Goal: Information Seeking & Learning: Learn about a topic

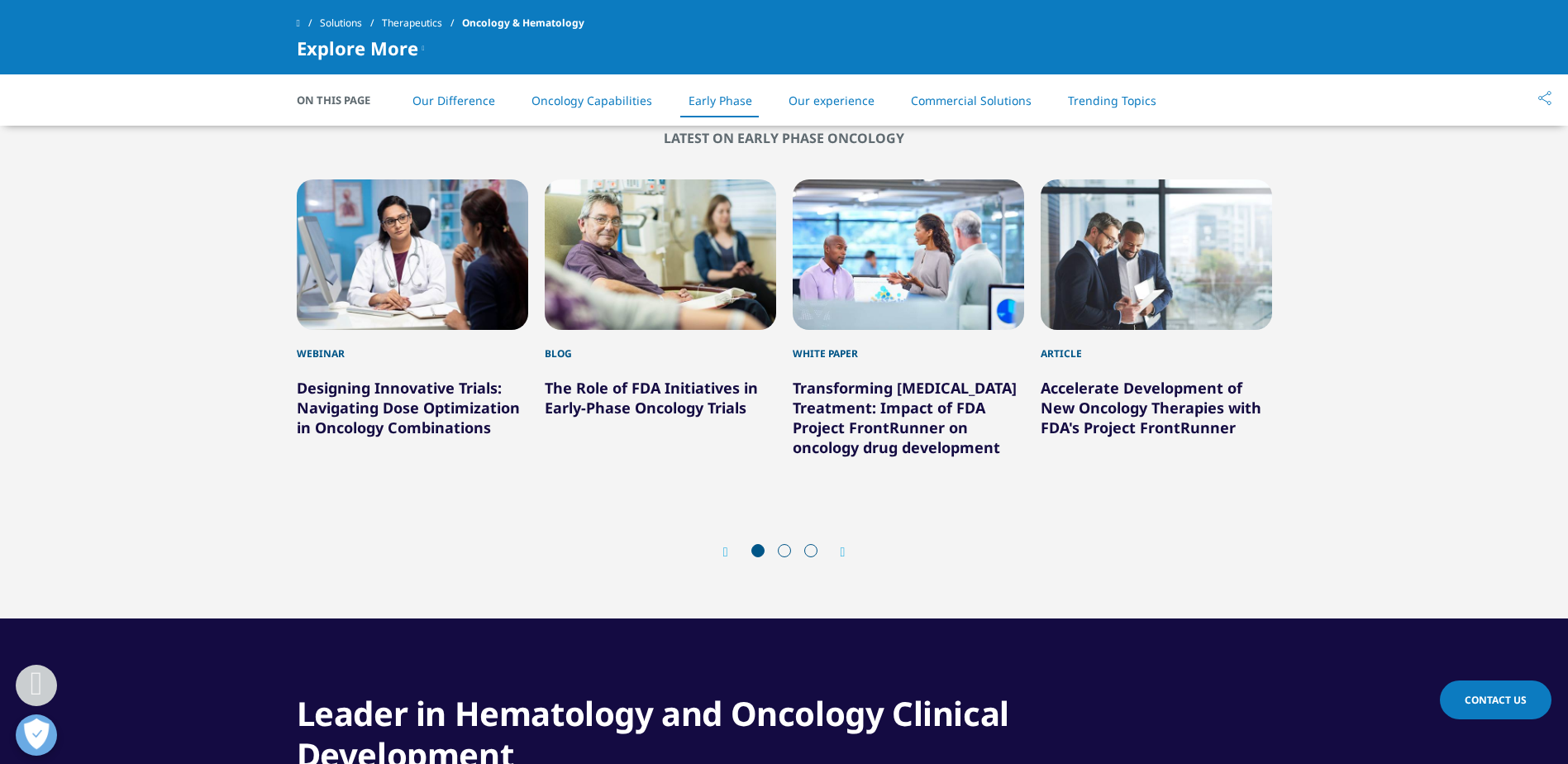
scroll to position [2811, 0]
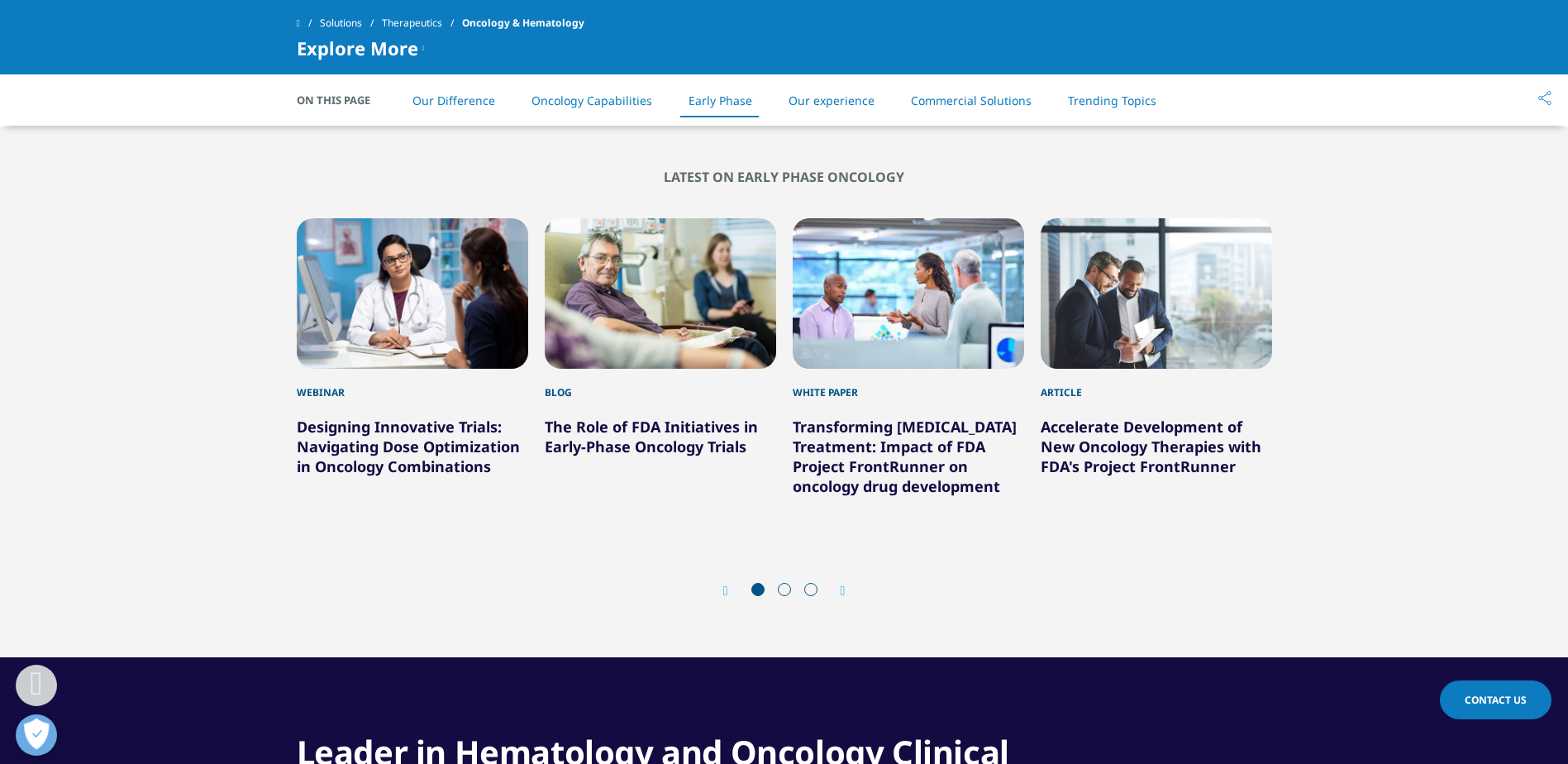
click at [842, 586] on icon "Next slide" at bounding box center [843, 591] width 5 height 13
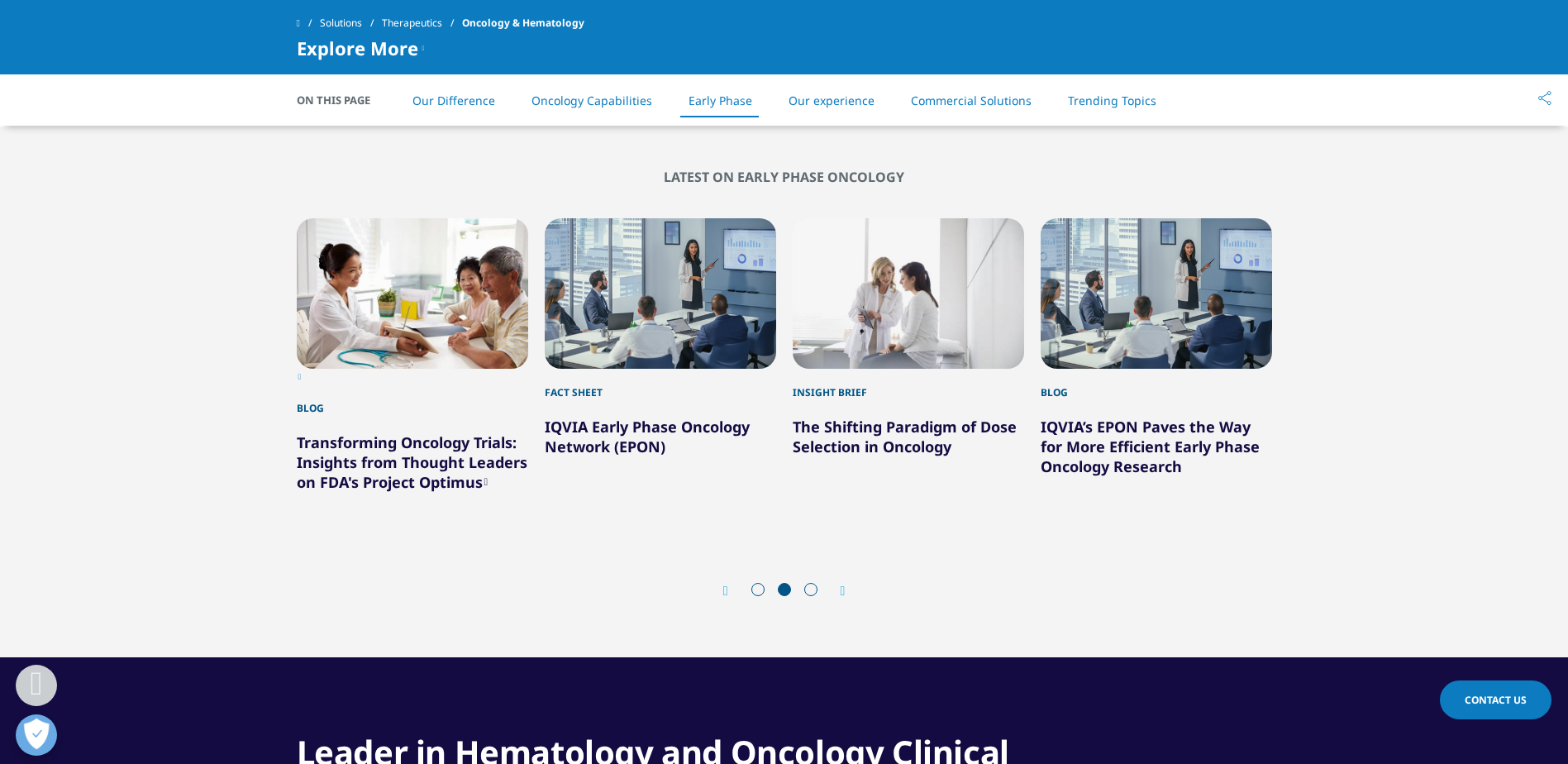
click at [842, 586] on icon "Next slide" at bounding box center [843, 591] width 5 height 13
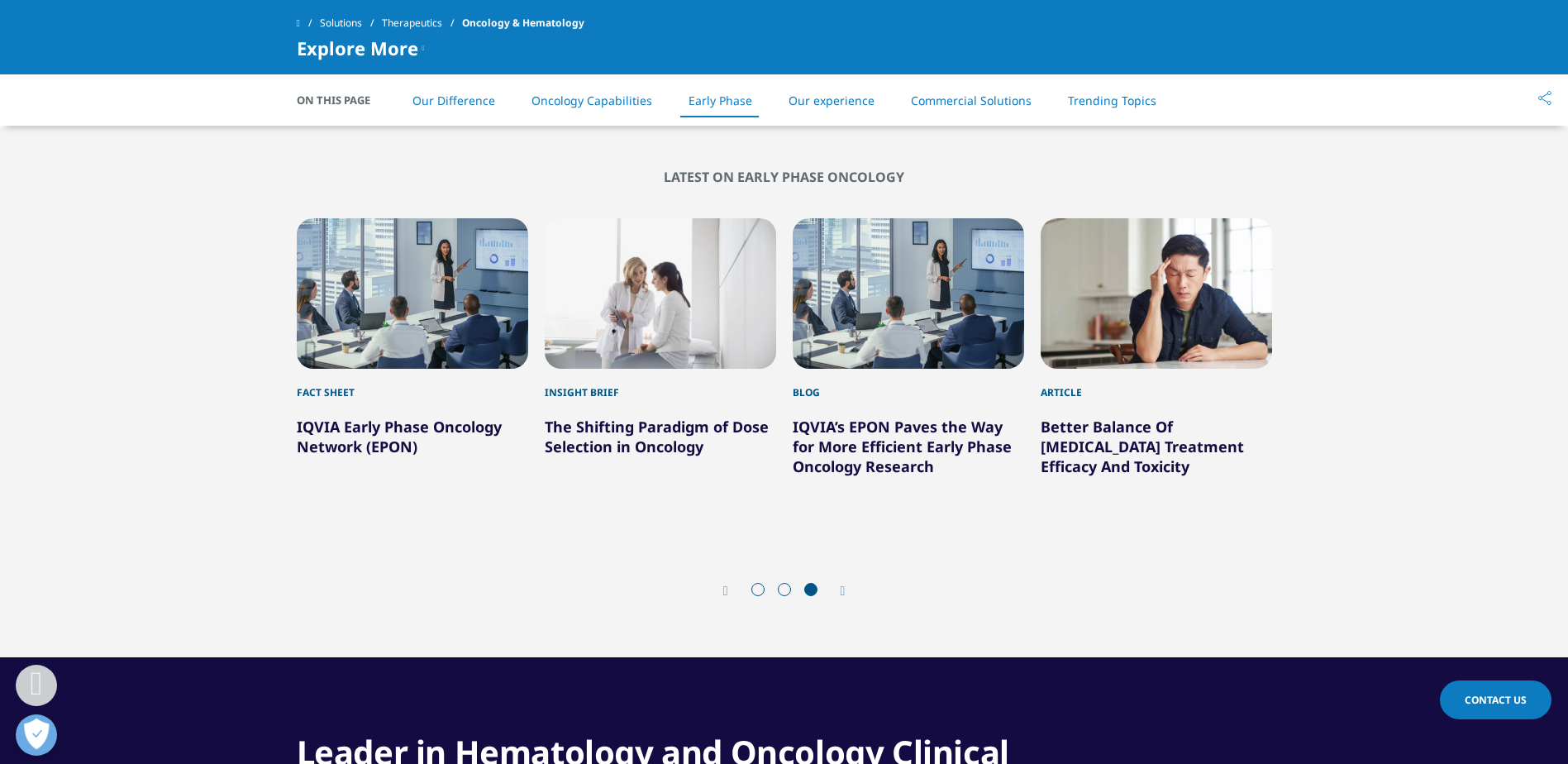
click at [842, 586] on icon "Next slide" at bounding box center [843, 591] width 5 height 13
click at [723, 585] on icon "Previous slide" at bounding box center [726, 591] width 5 height 13
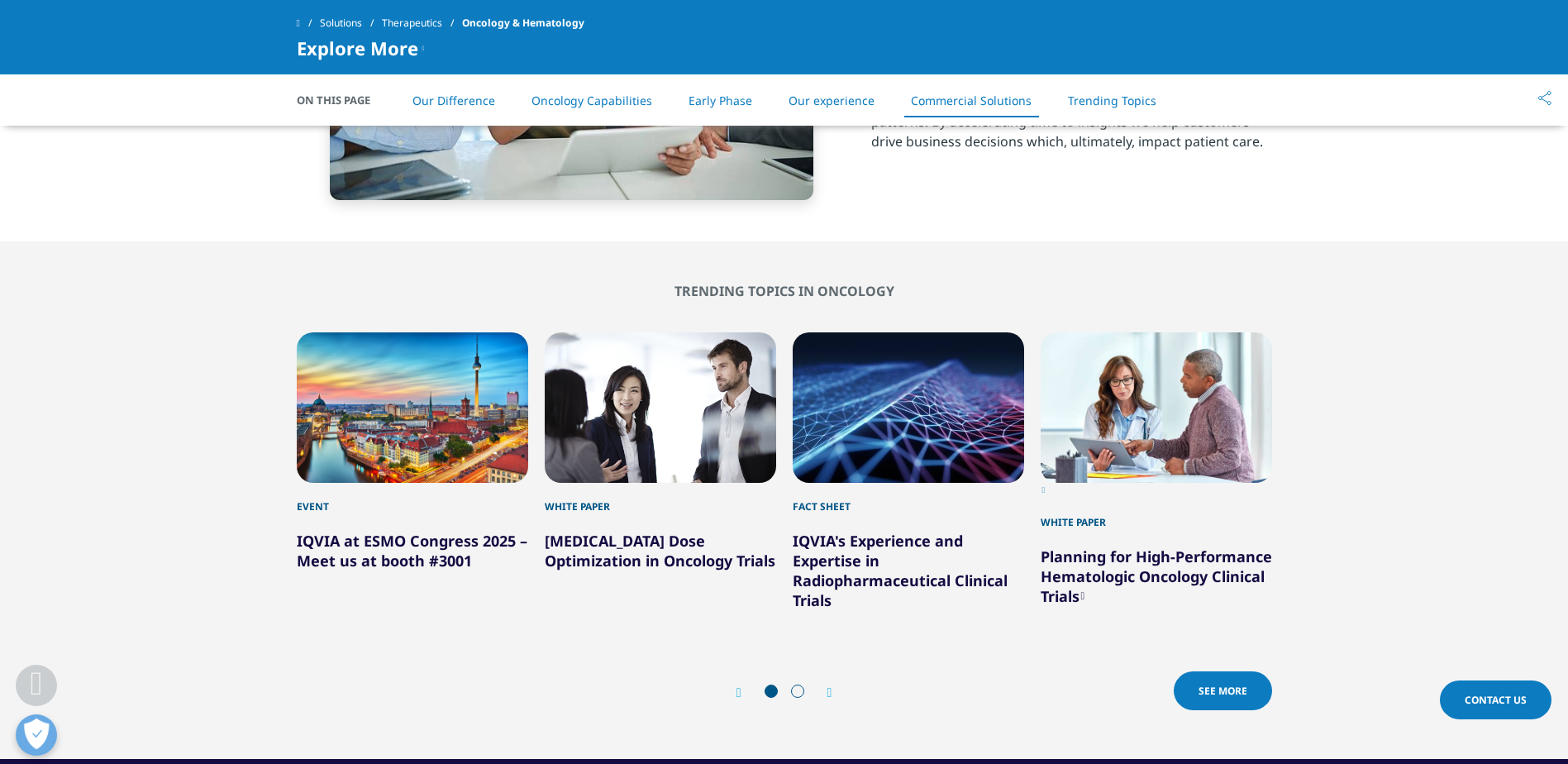
scroll to position [4299, 0]
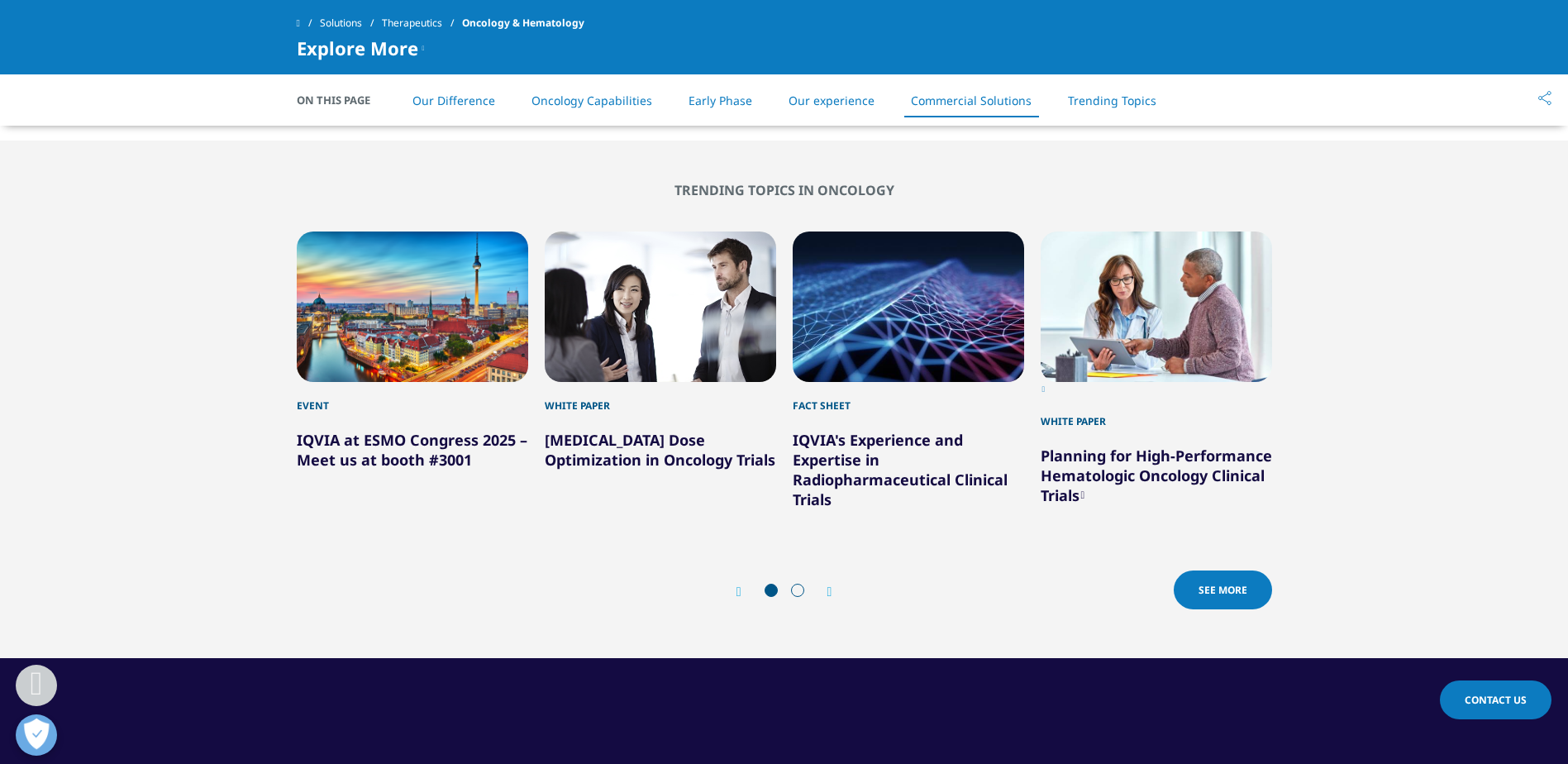
click at [827, 585] on icon "Next slide" at bounding box center [830, 591] width 5 height 13
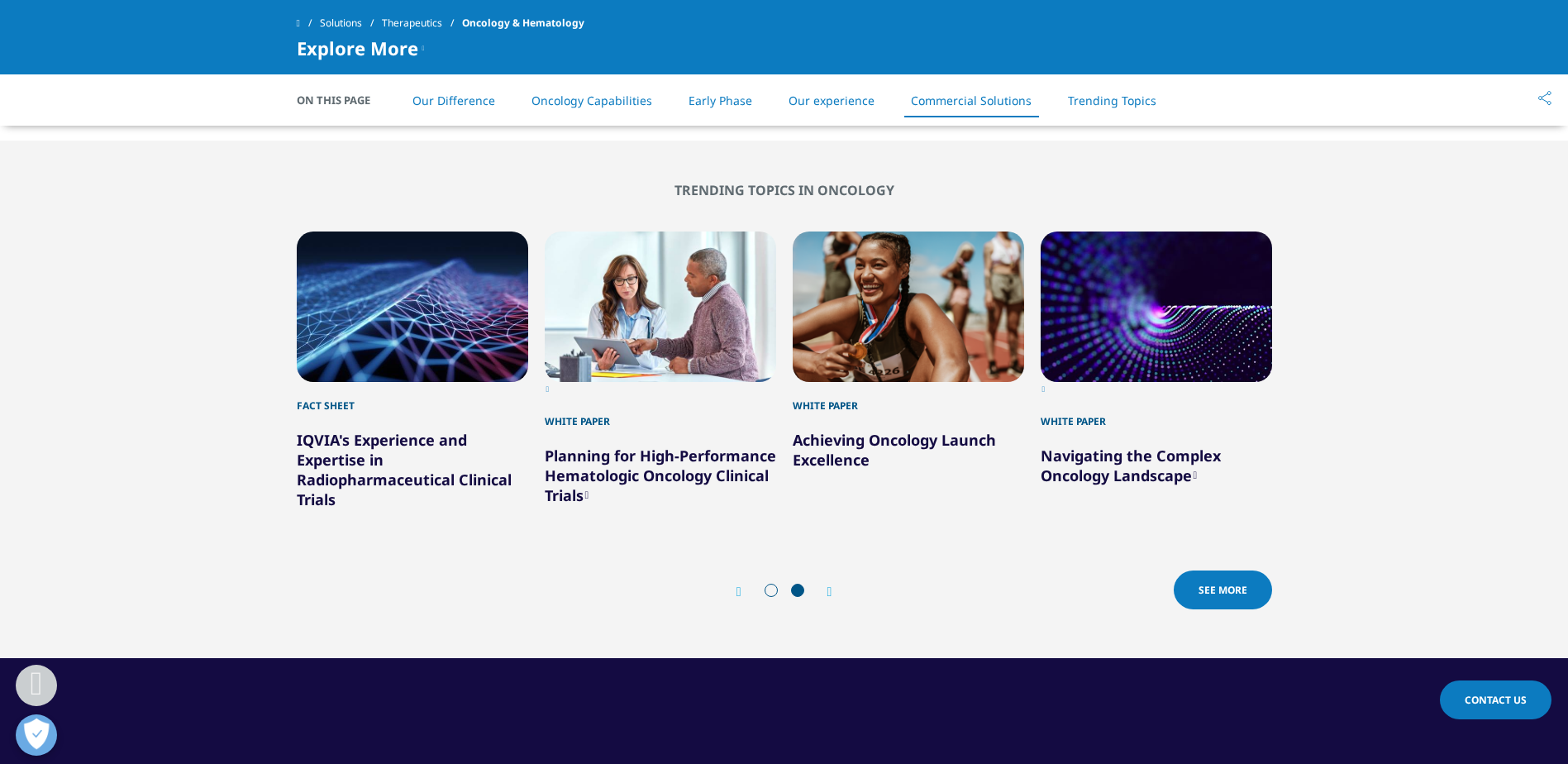
click at [828, 585] on icon "Next slide" at bounding box center [830, 591] width 5 height 13
click at [1237, 583] on span "See More" at bounding box center [1223, 590] width 49 height 14
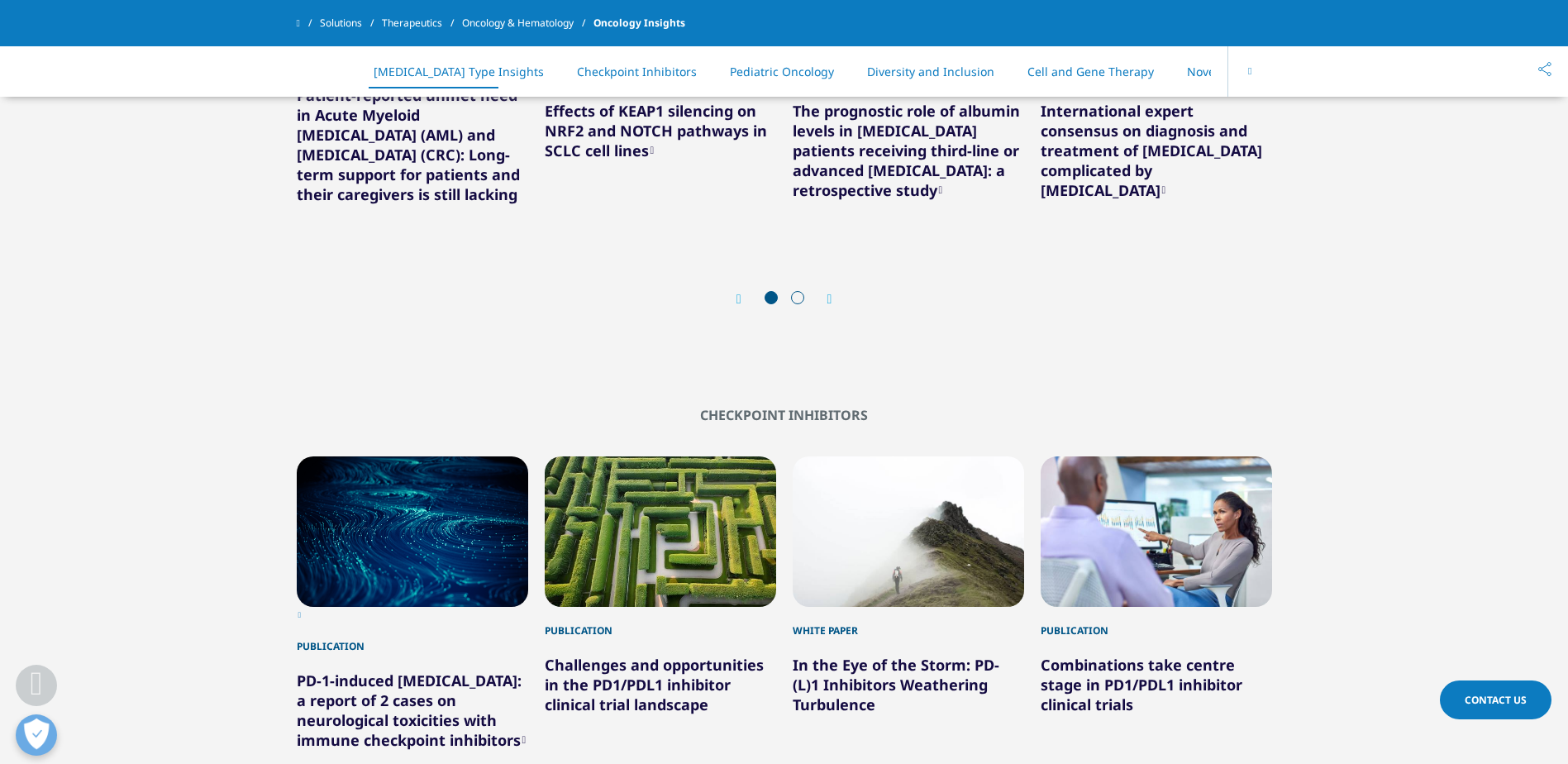
scroll to position [910, 0]
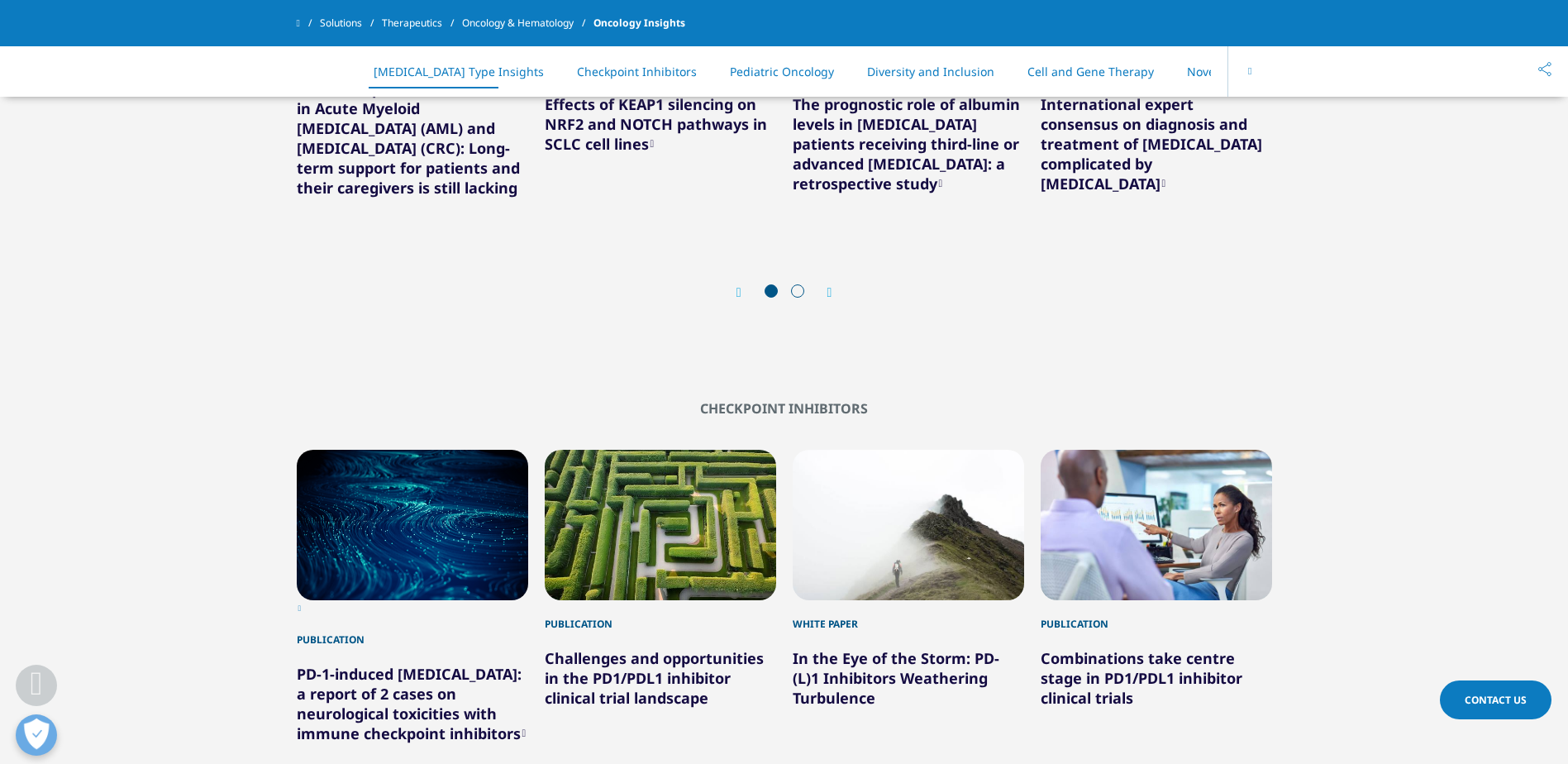
click at [829, 299] on icon "Next slide" at bounding box center [830, 292] width 5 height 13
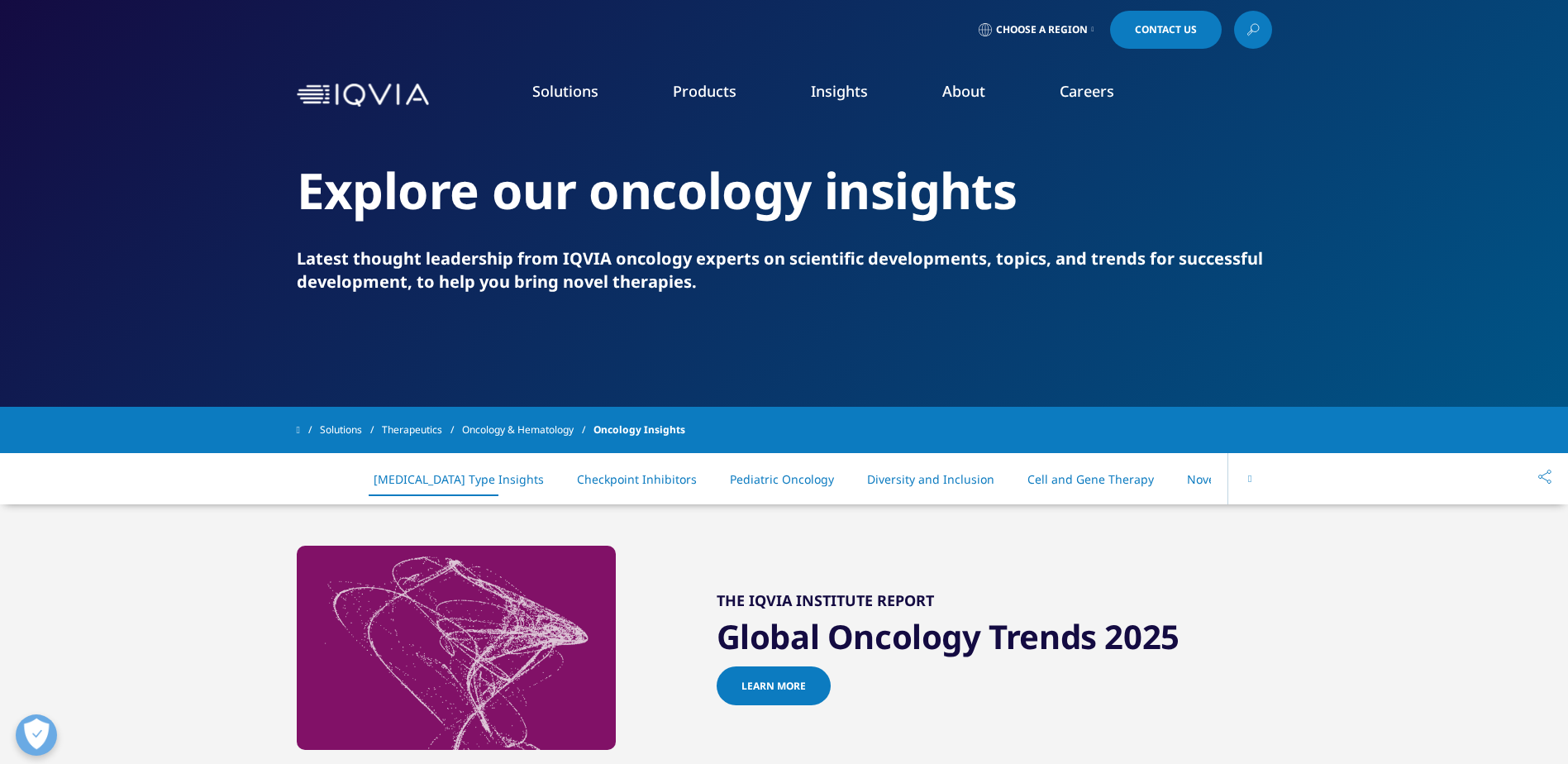
scroll to position [0, 0]
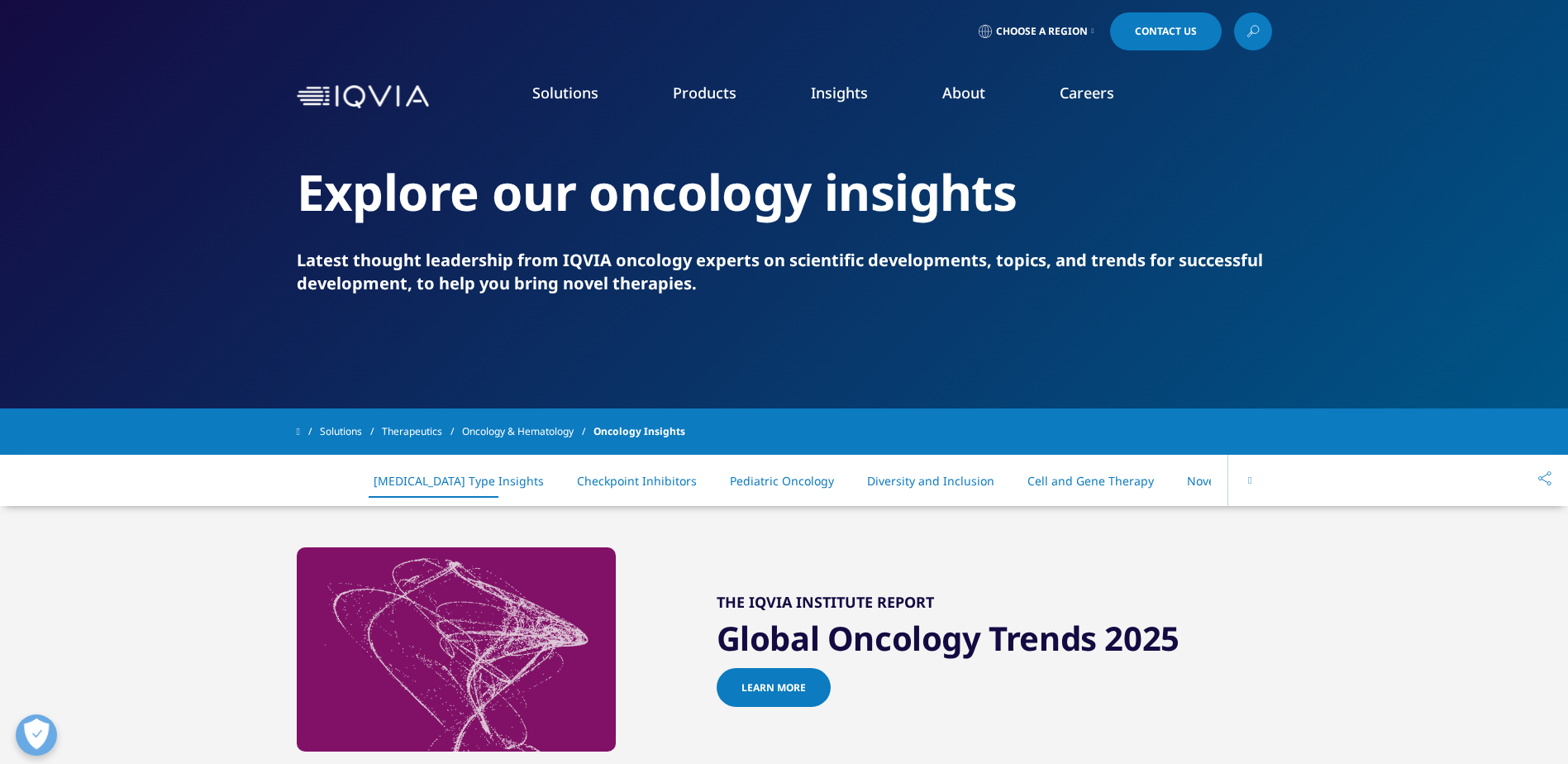
click at [1193, 480] on link "Novel Trial Designs" at bounding box center [1240, 480] width 107 height 16
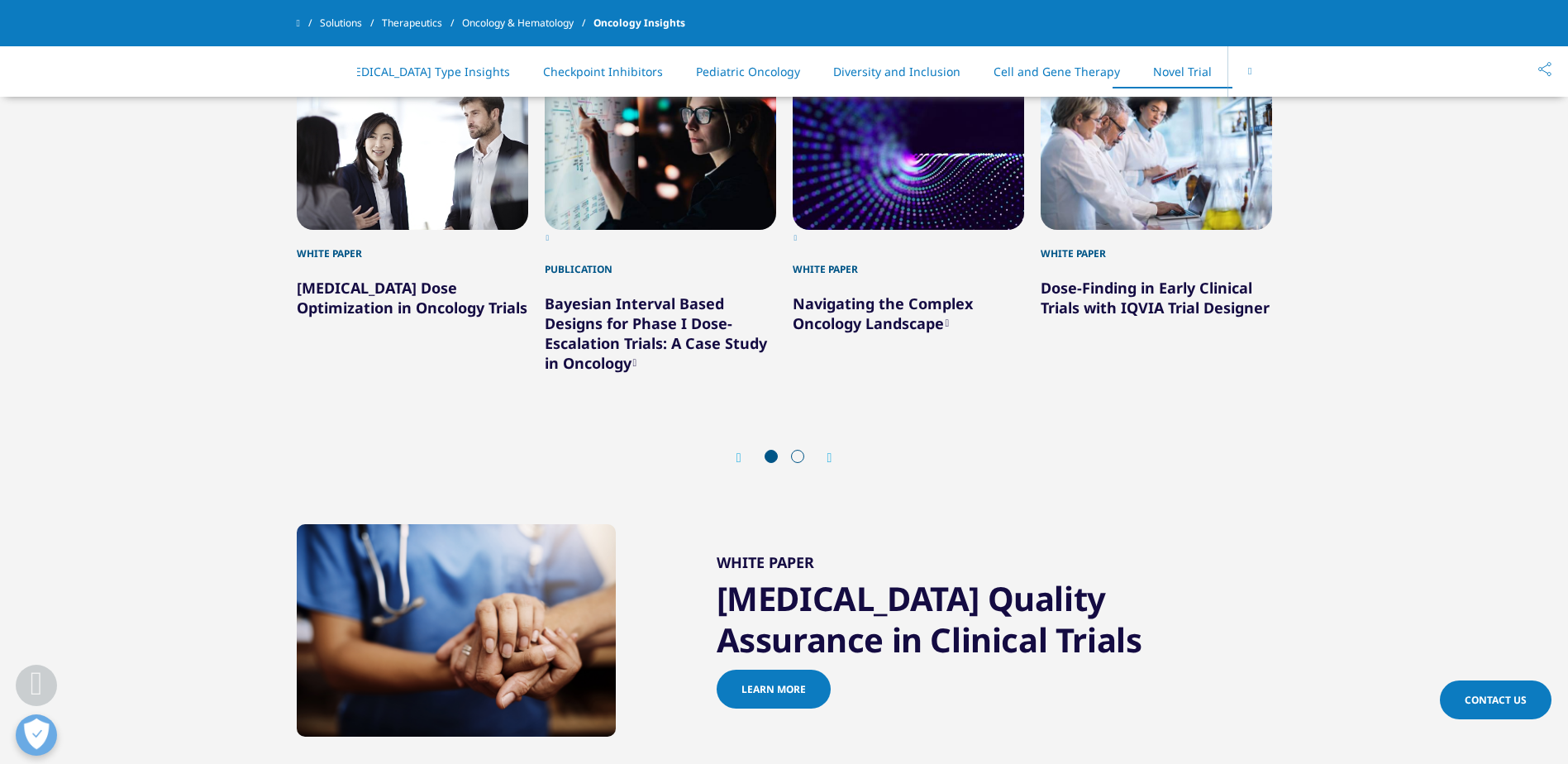
scroll to position [3924, 0]
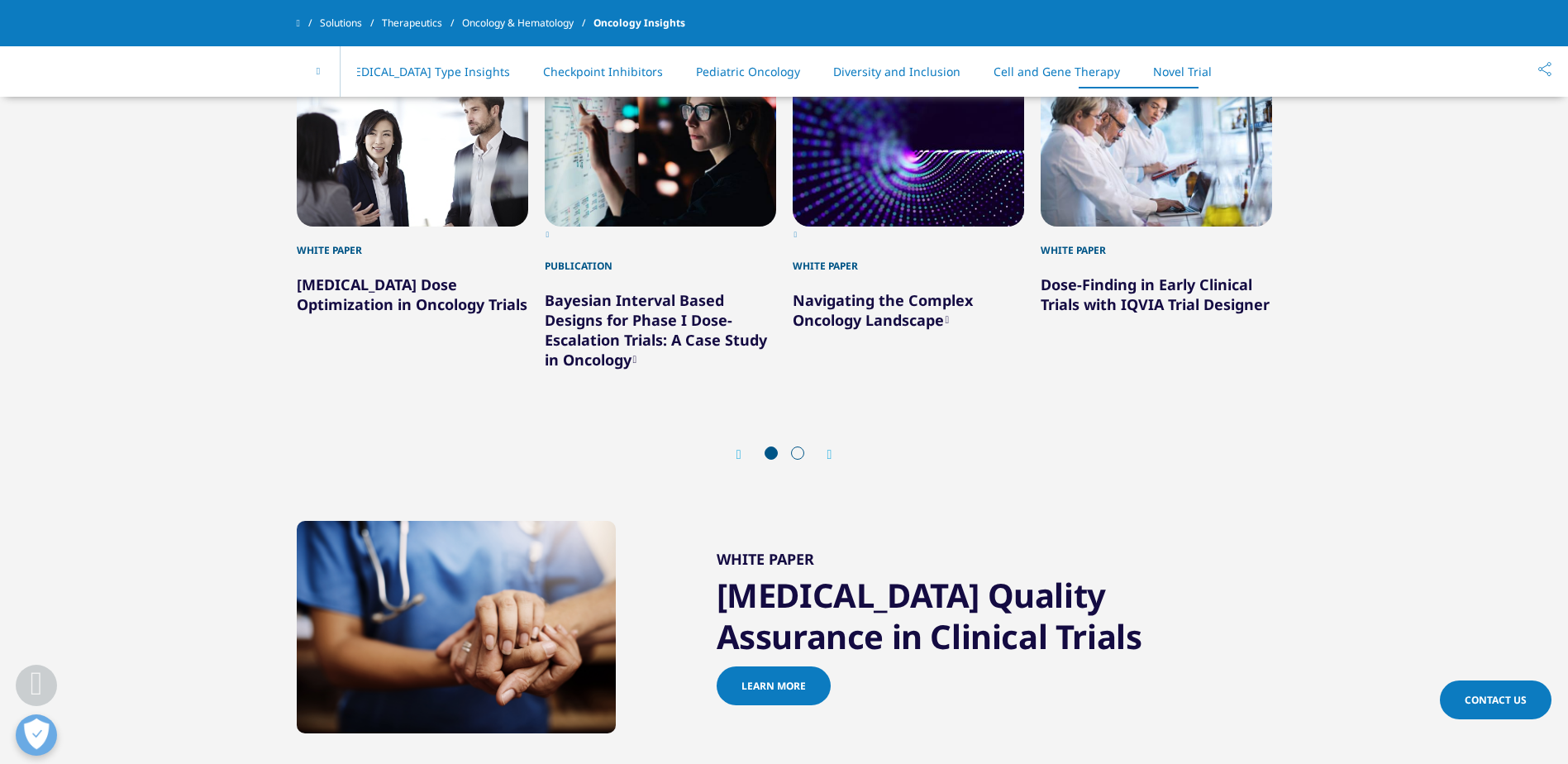
click at [826, 462] on div "Next" at bounding box center [821, 454] width 22 height 16
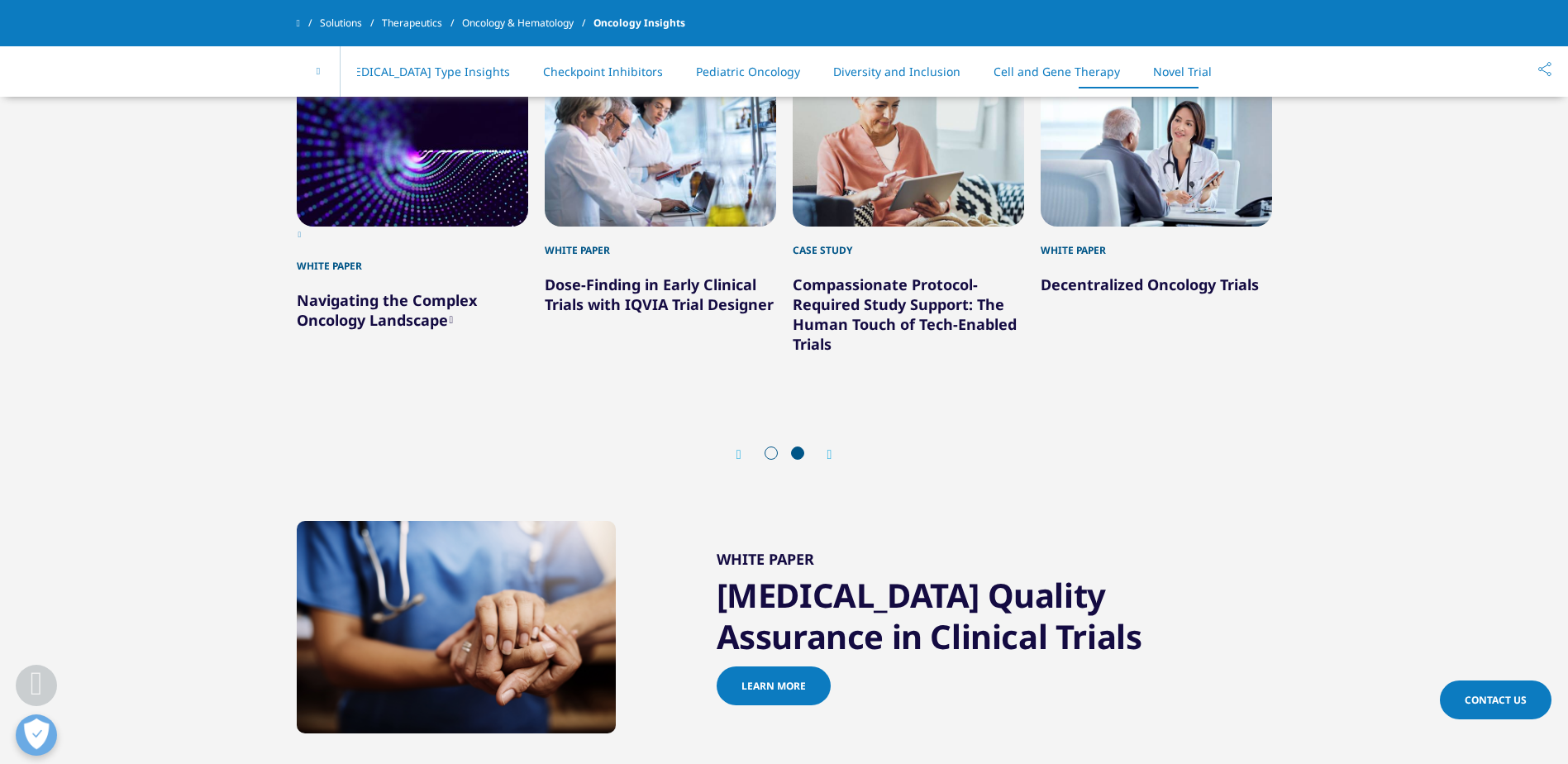
click at [826, 462] on div "Next" at bounding box center [821, 454] width 22 height 16
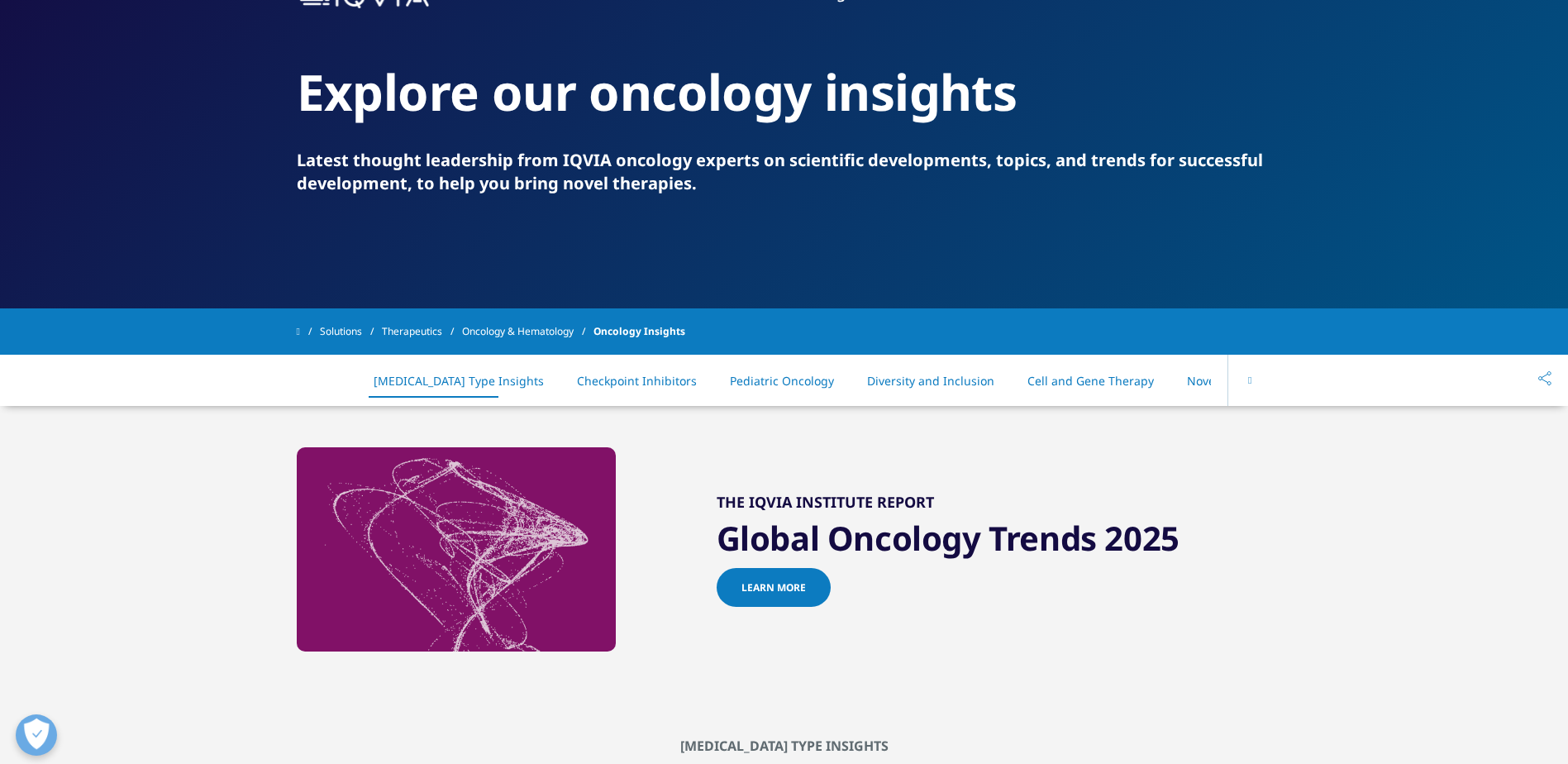
scroll to position [0, 0]
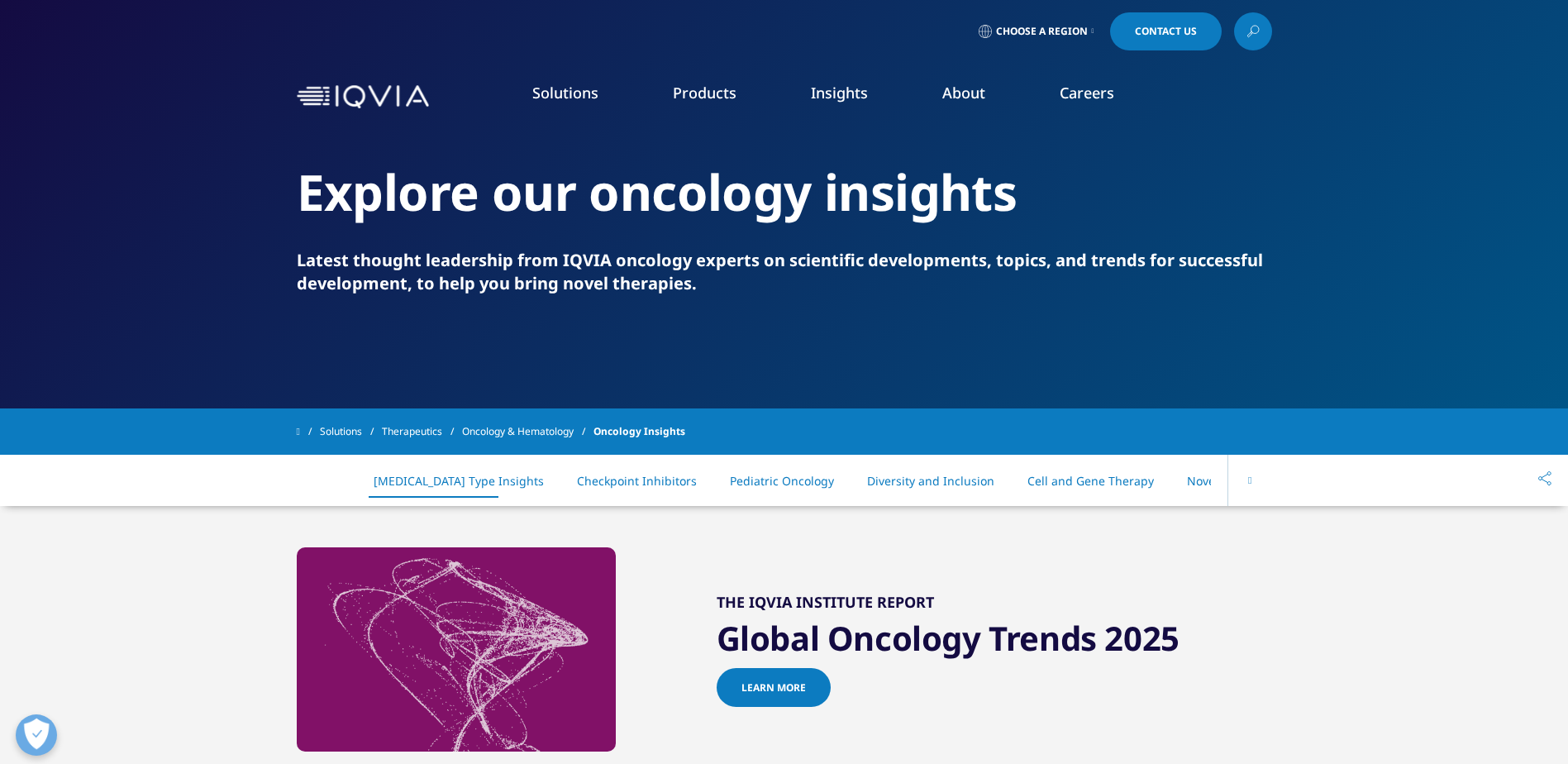
drag, startPoint x: 759, startPoint y: 481, endPoint x: 746, endPoint y: 477, distance: 13.6
click at [759, 481] on link "Pediatric Oncology" at bounding box center [782, 480] width 104 height 16
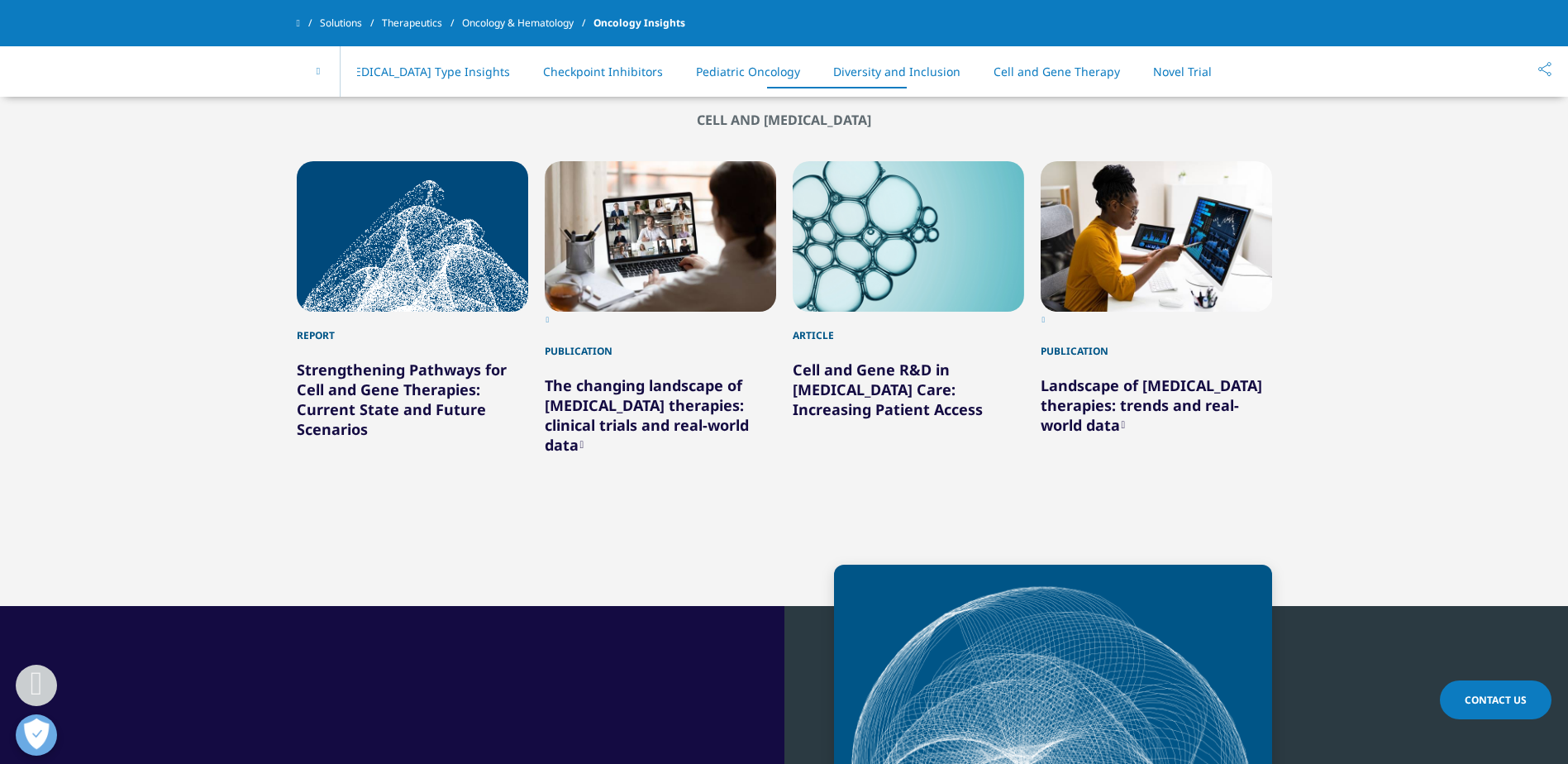
scroll to position [2428, 0]
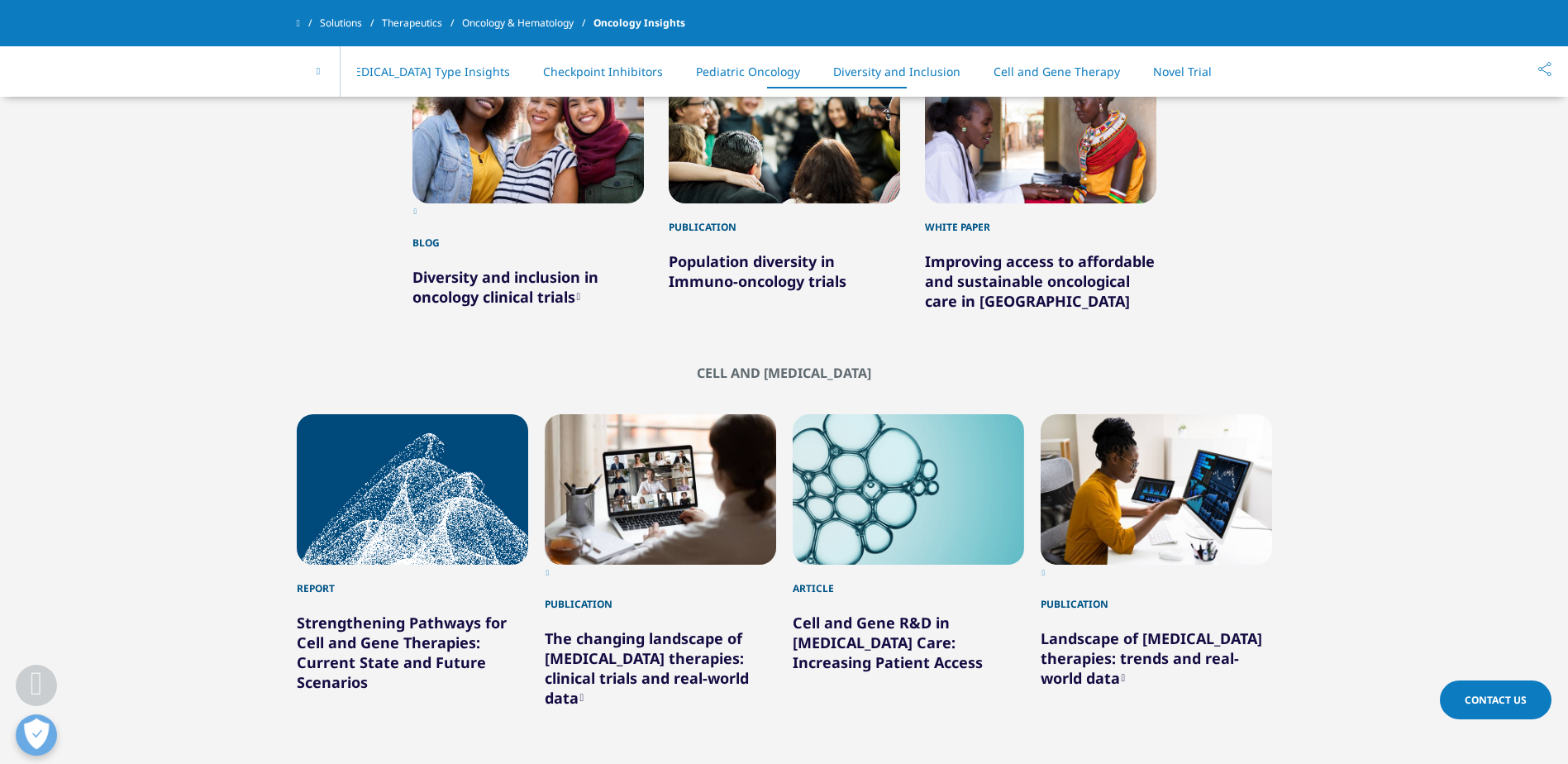
click at [1153, 69] on link "Novel Trial Designs" at bounding box center [1206, 71] width 107 height 16
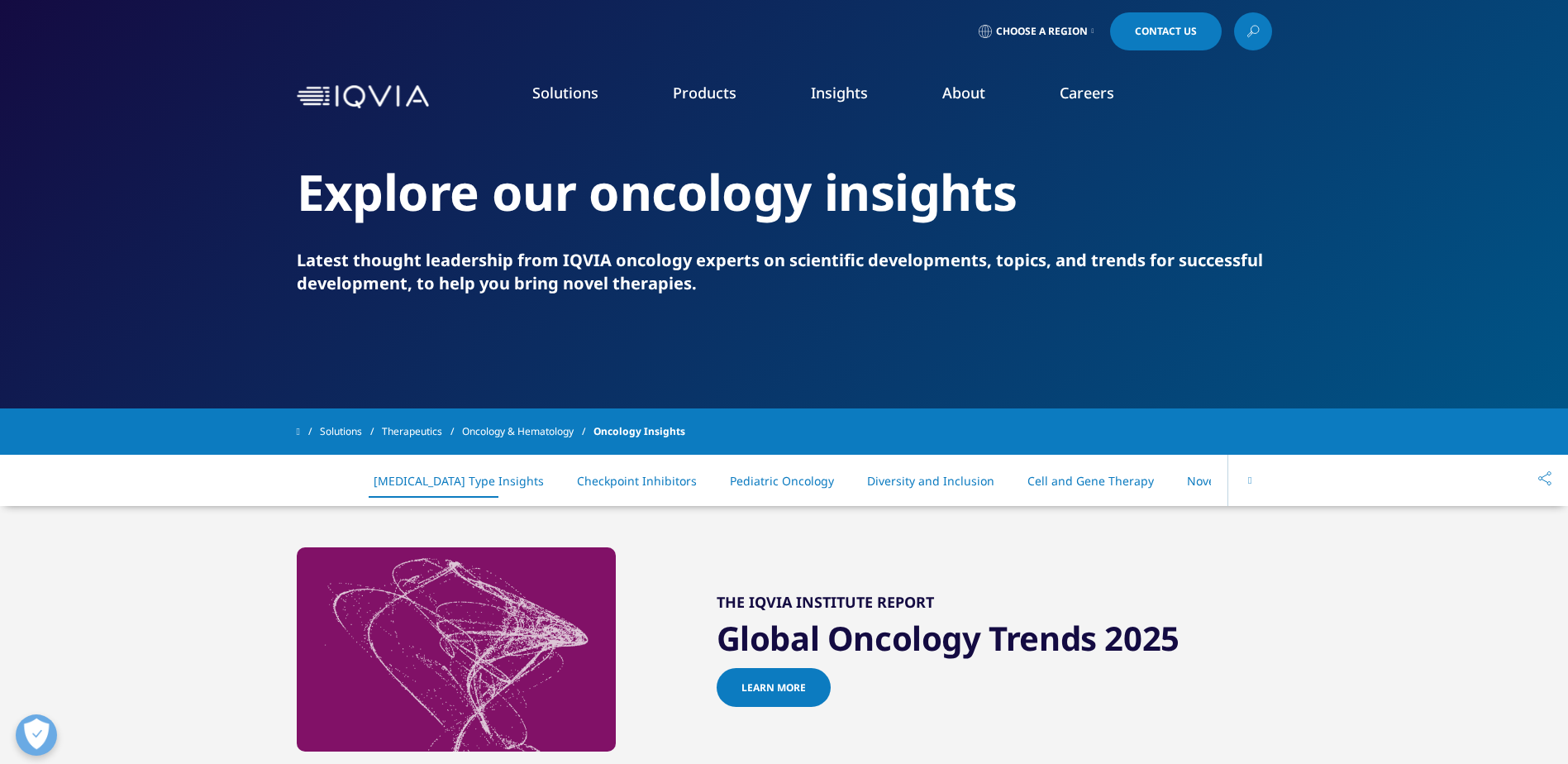
click at [1256, 26] on icon at bounding box center [1254, 29] width 8 height 8
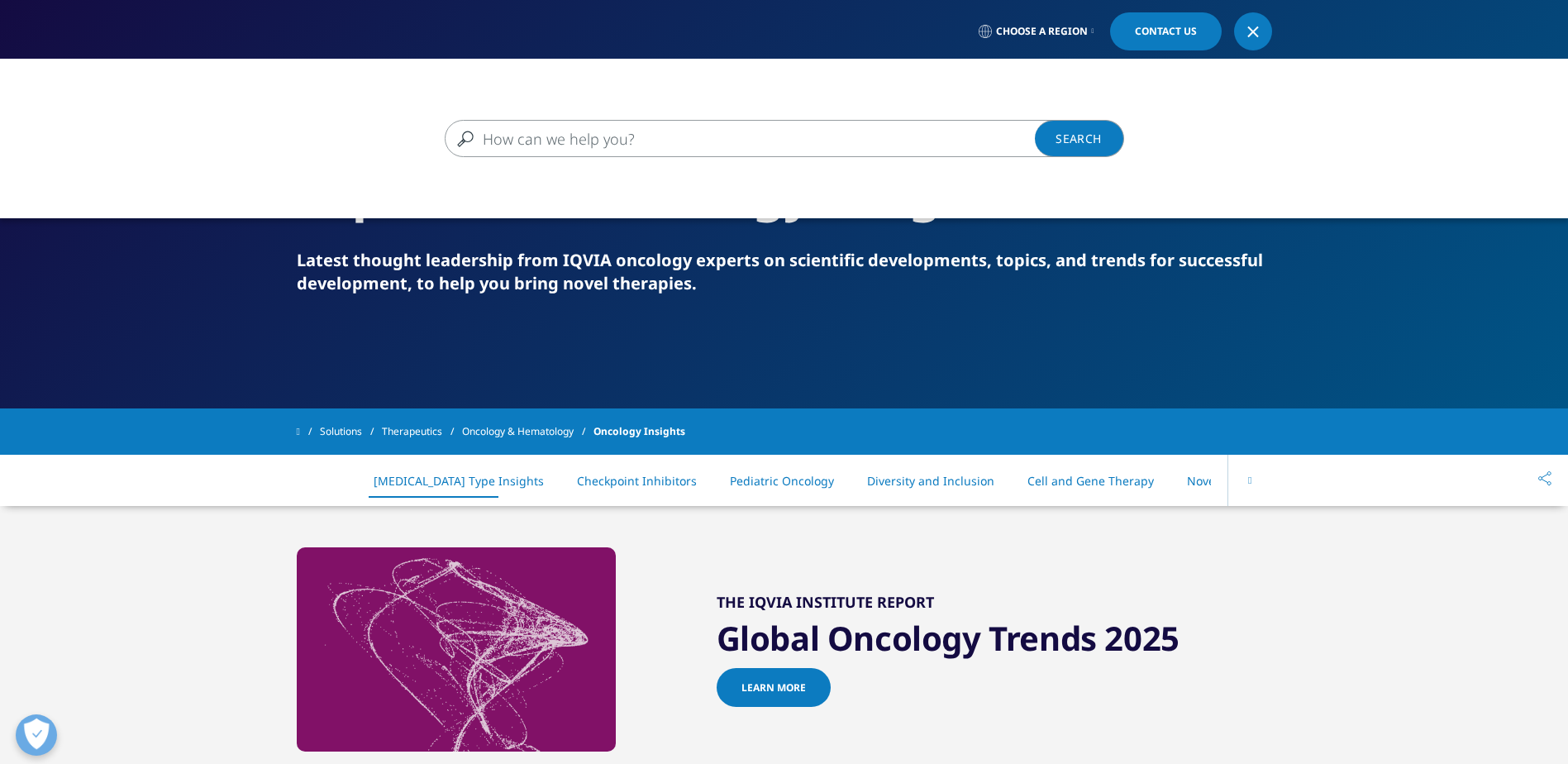
click at [538, 157] on div "Clear" at bounding box center [785, 138] width 680 height 37
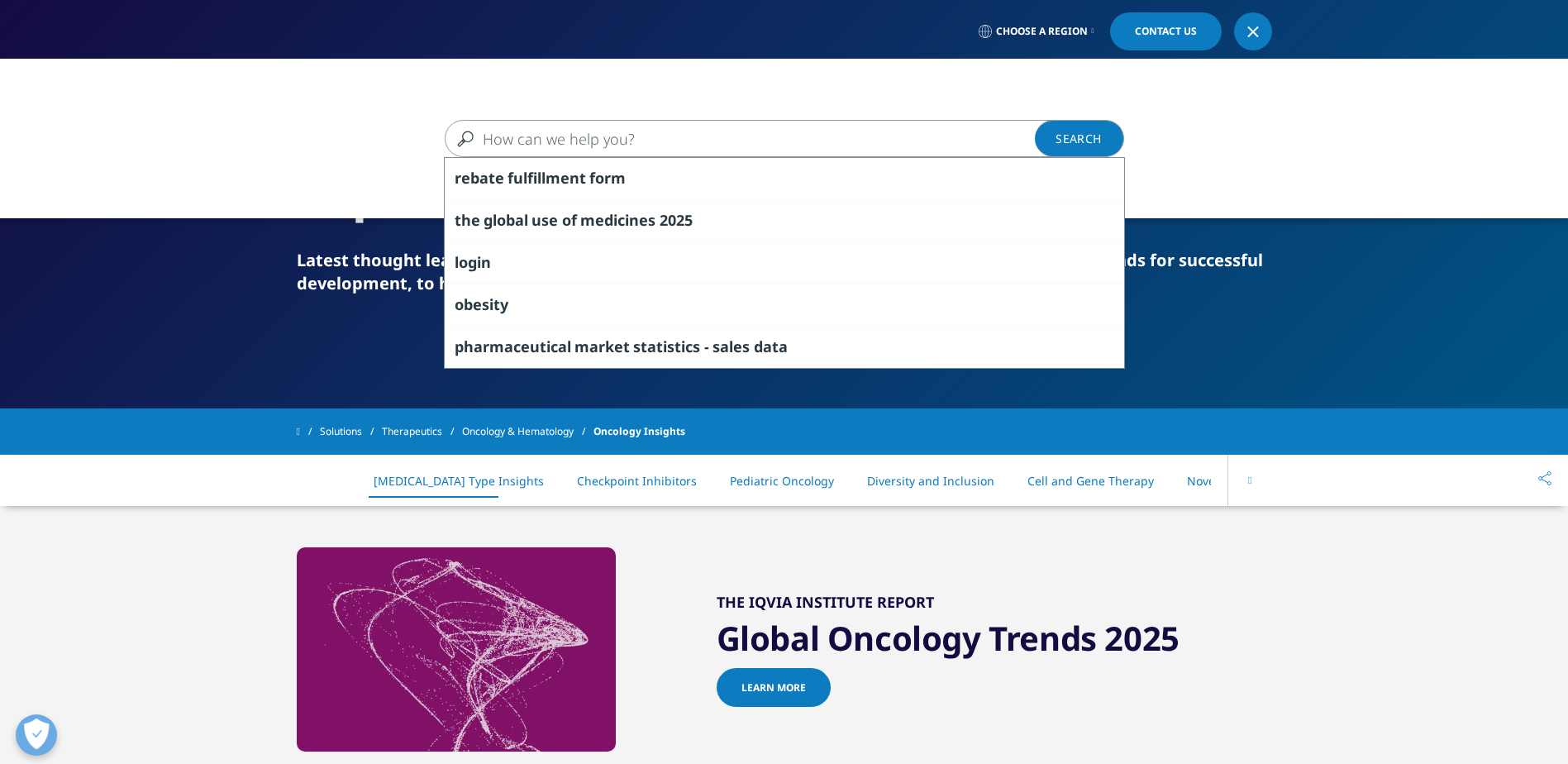
click at [514, 141] on input "Search" at bounding box center [761, 138] width 631 height 37
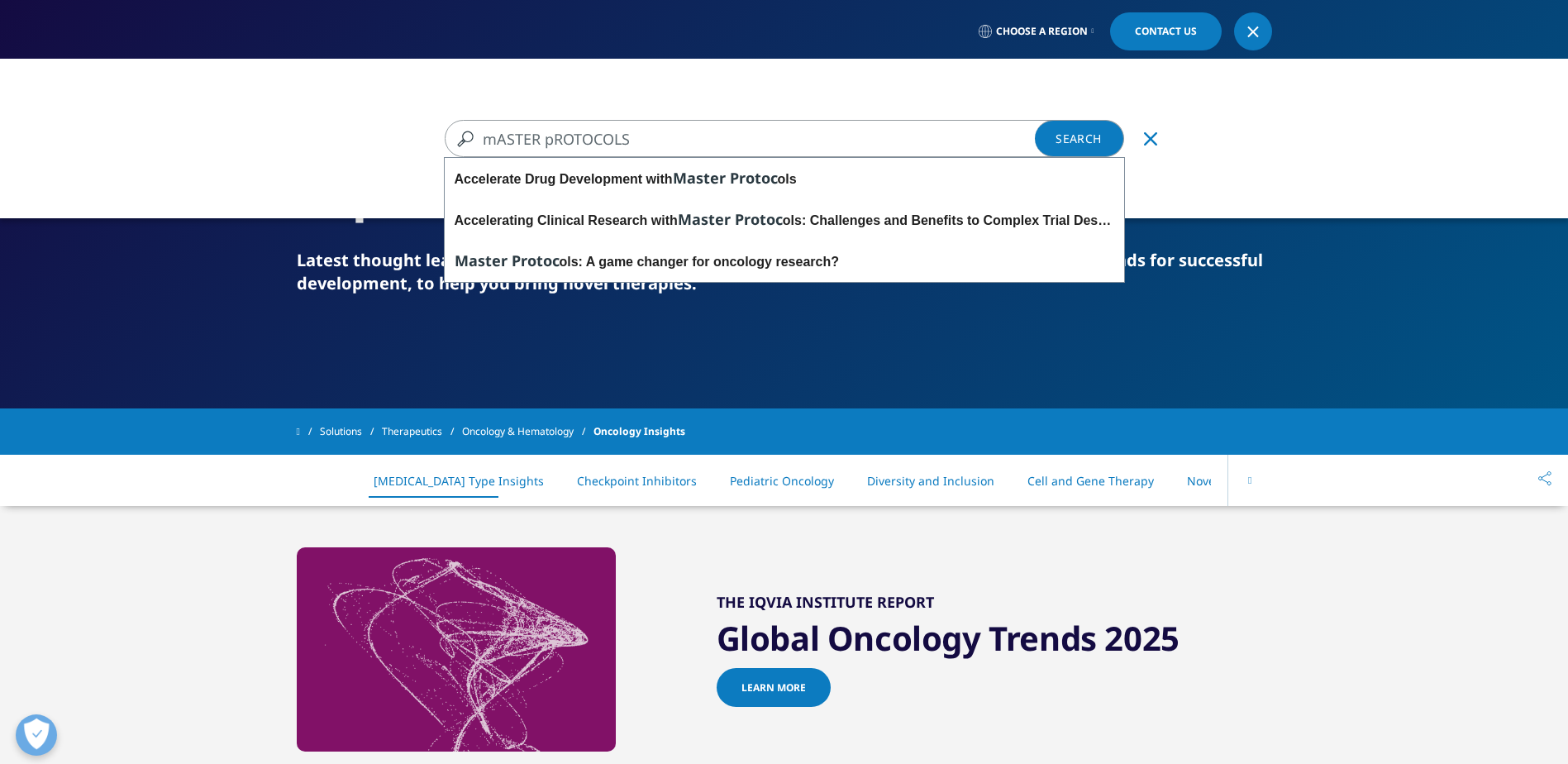
type input "mASTER pROTOCOLS"
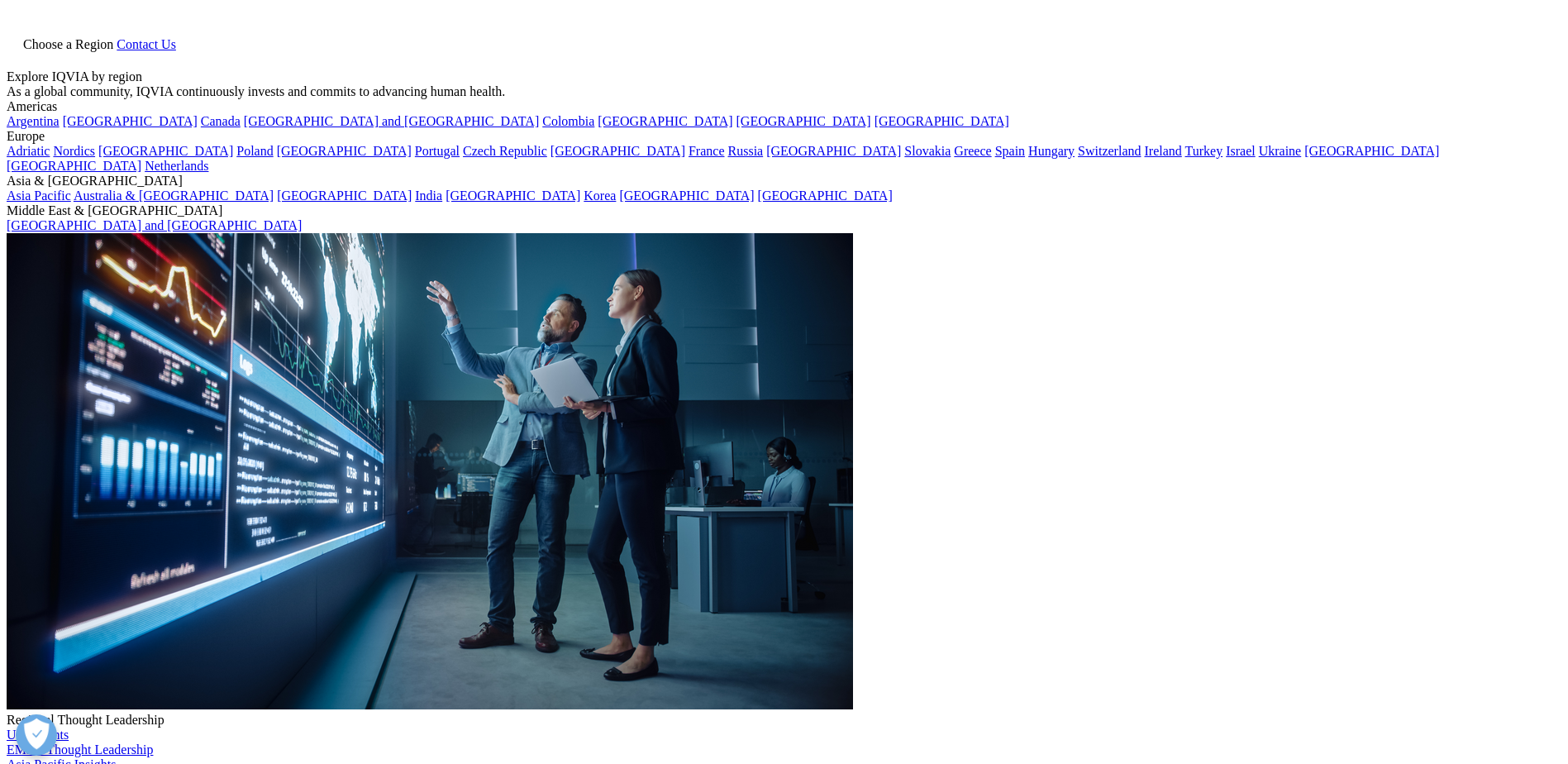
type input "mASTER pROTOCOLS"
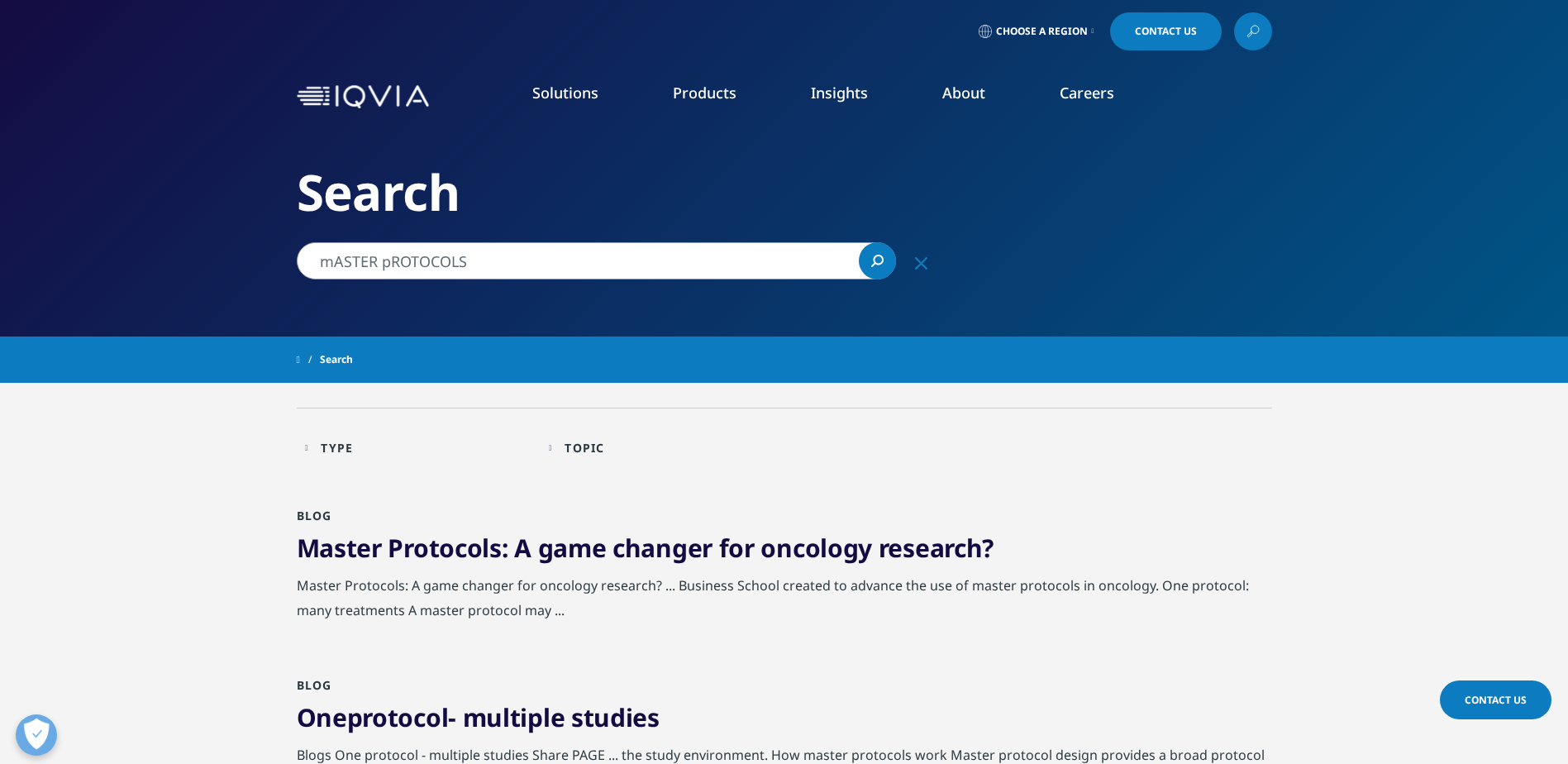
click at [894, 545] on link "Master Protocols : A game changer for oncology research?" at bounding box center [645, 547] width 698 height 34
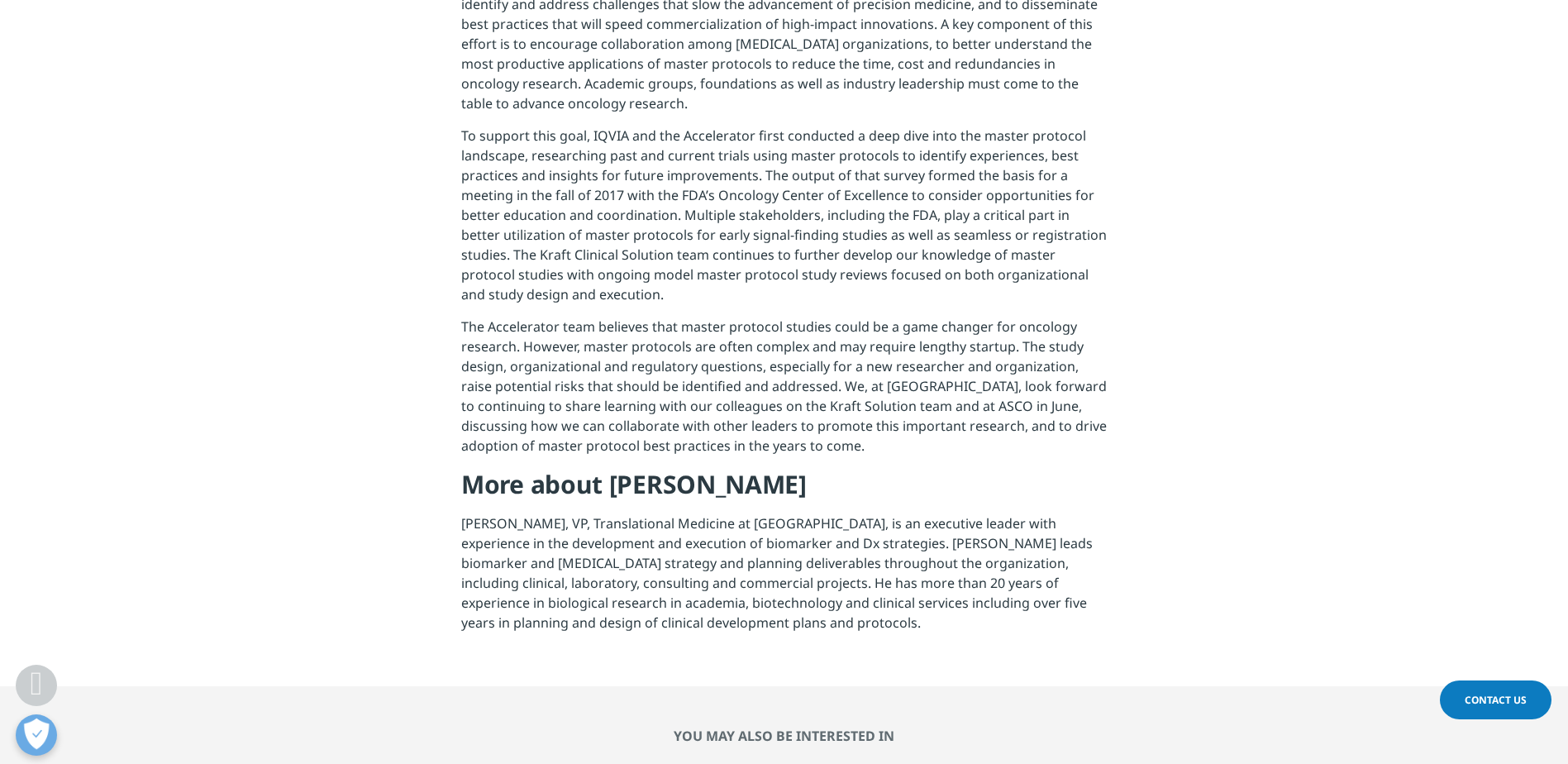
scroll to position [1322, 0]
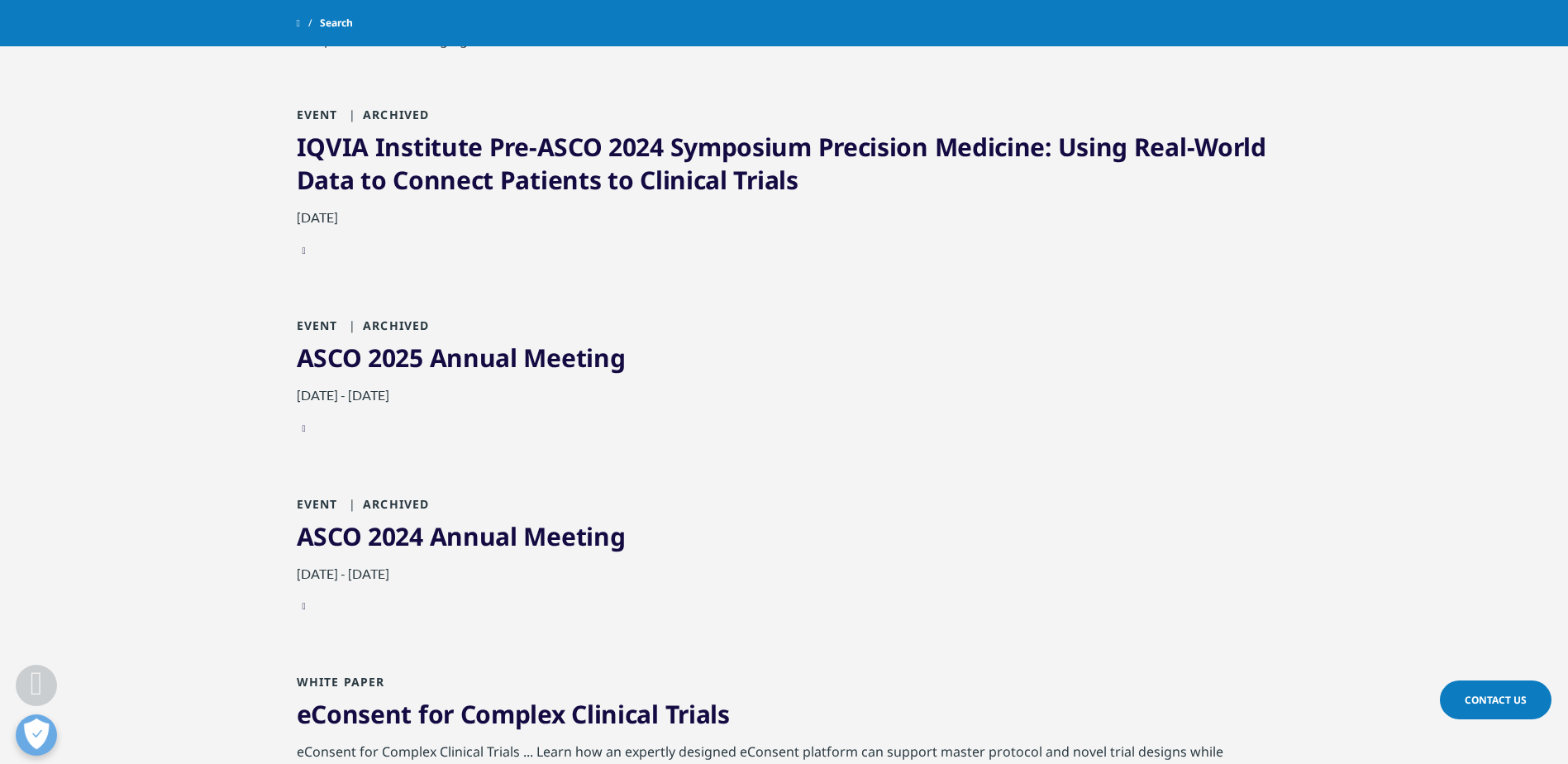
scroll to position [1736, 0]
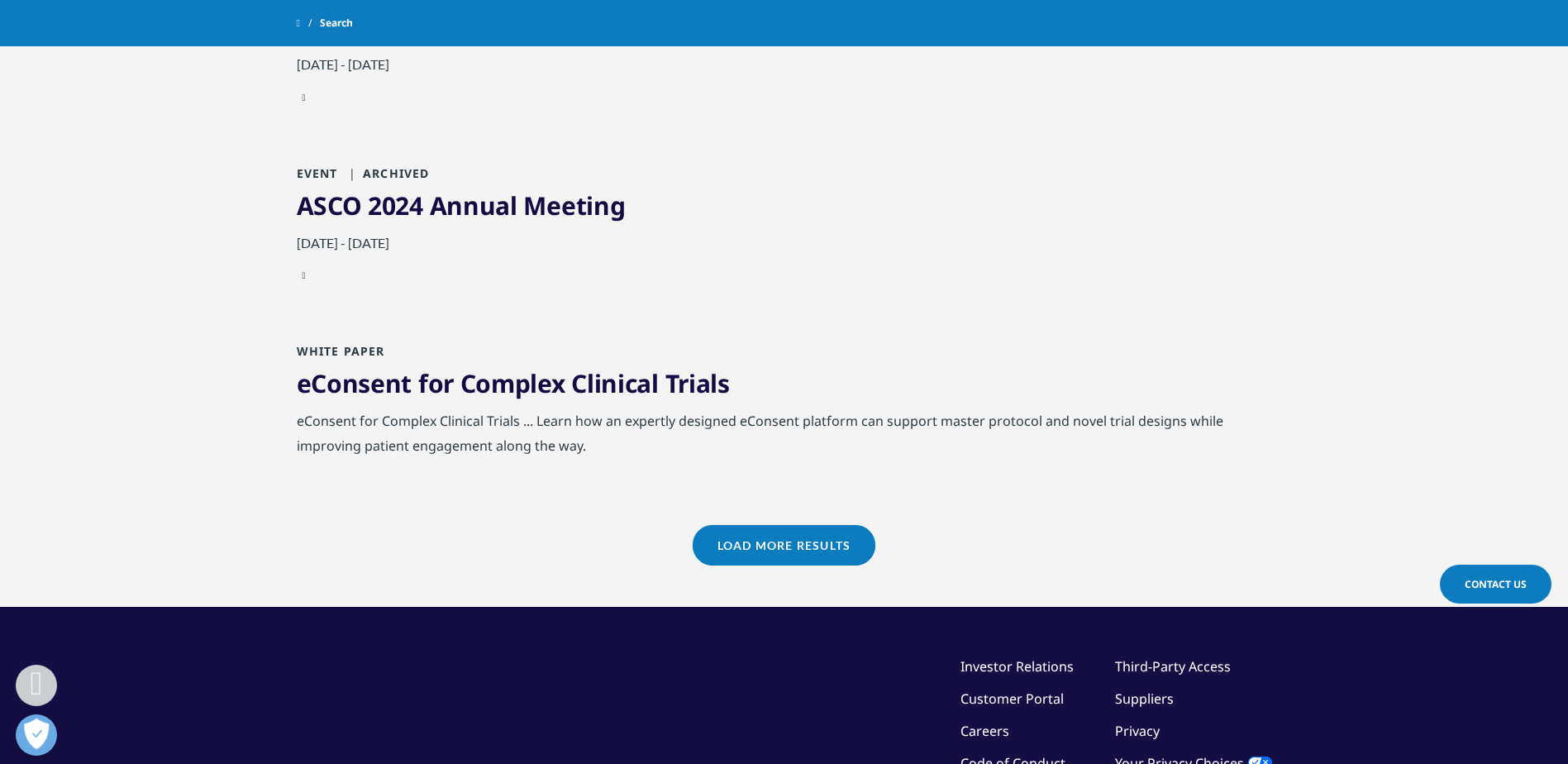
click at [774, 544] on link "Load More Results" at bounding box center [784, 545] width 183 height 41
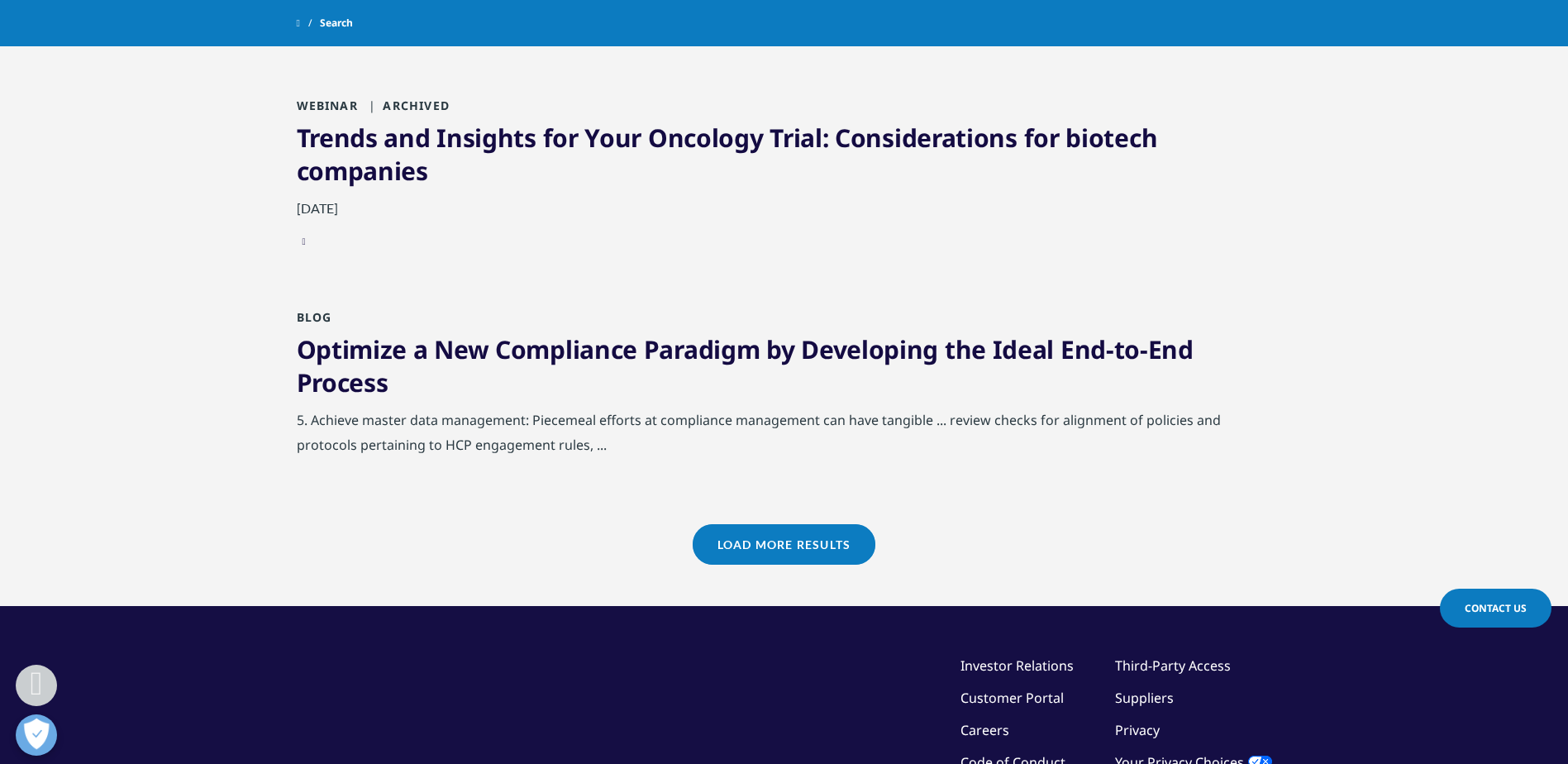
scroll to position [3555, 0]
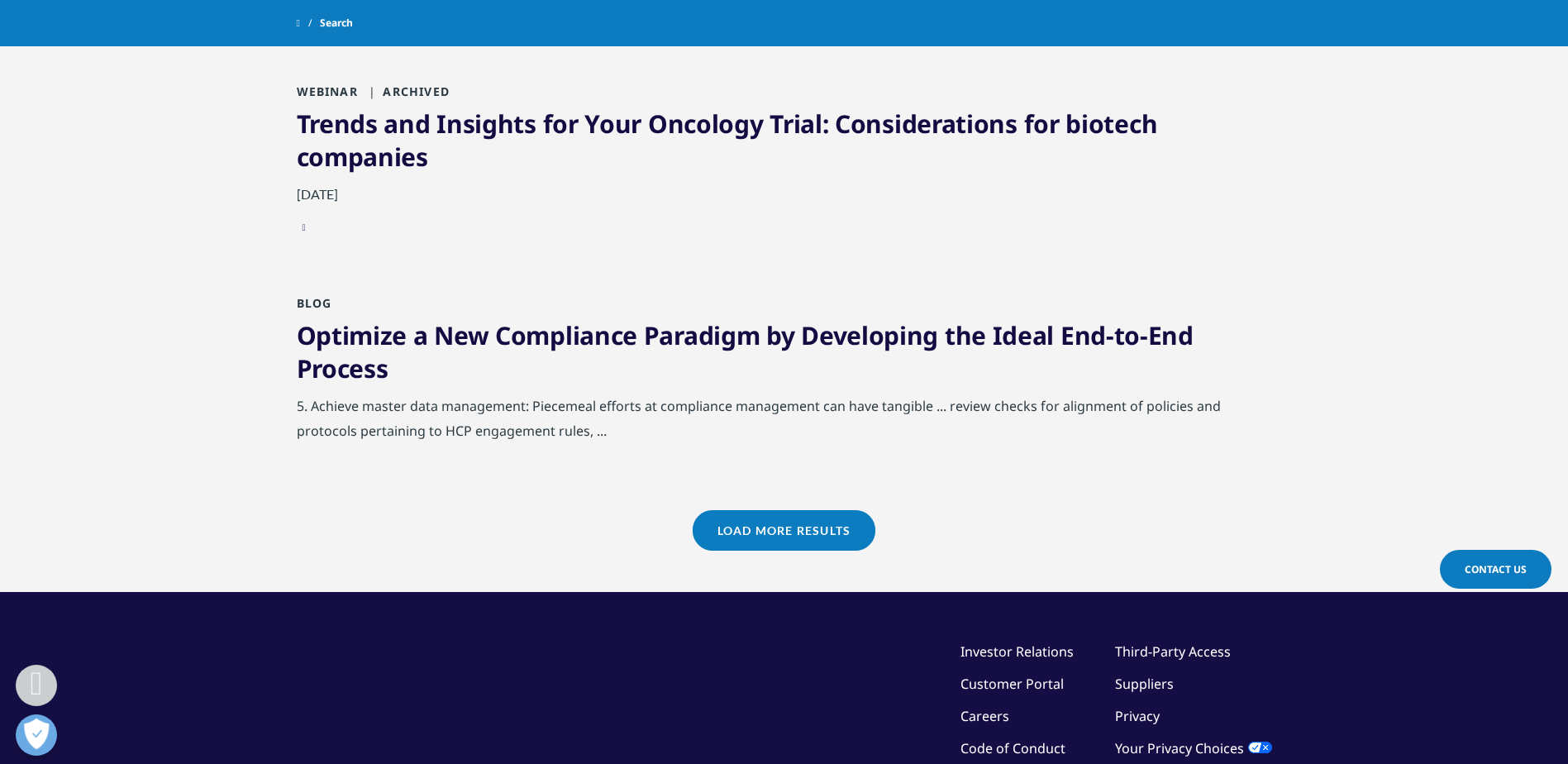
click at [773, 537] on link "Load More Results" at bounding box center [784, 530] width 183 height 41
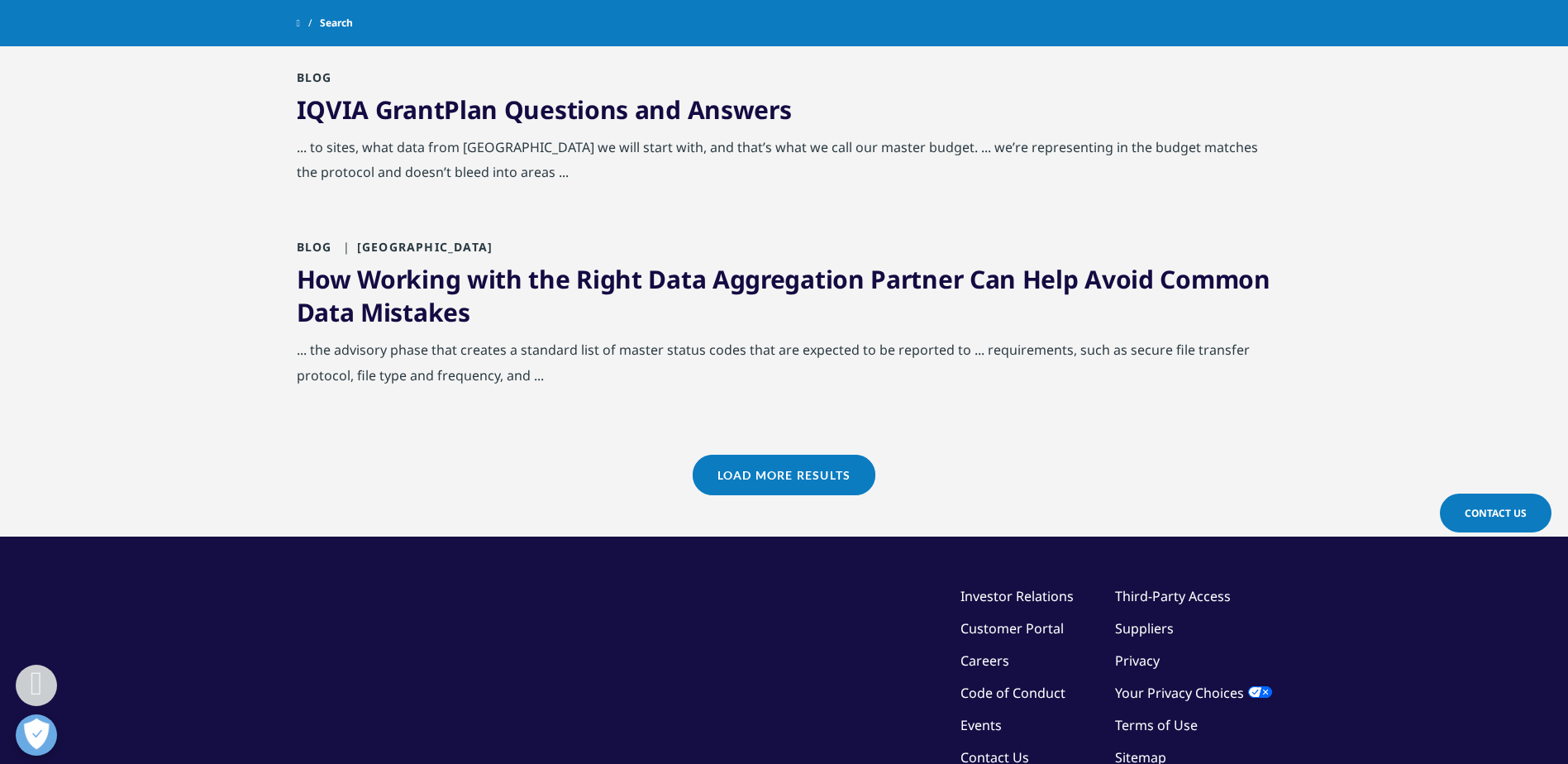
scroll to position [5373, 0]
